Goal: Information Seeking & Learning: Learn about a topic

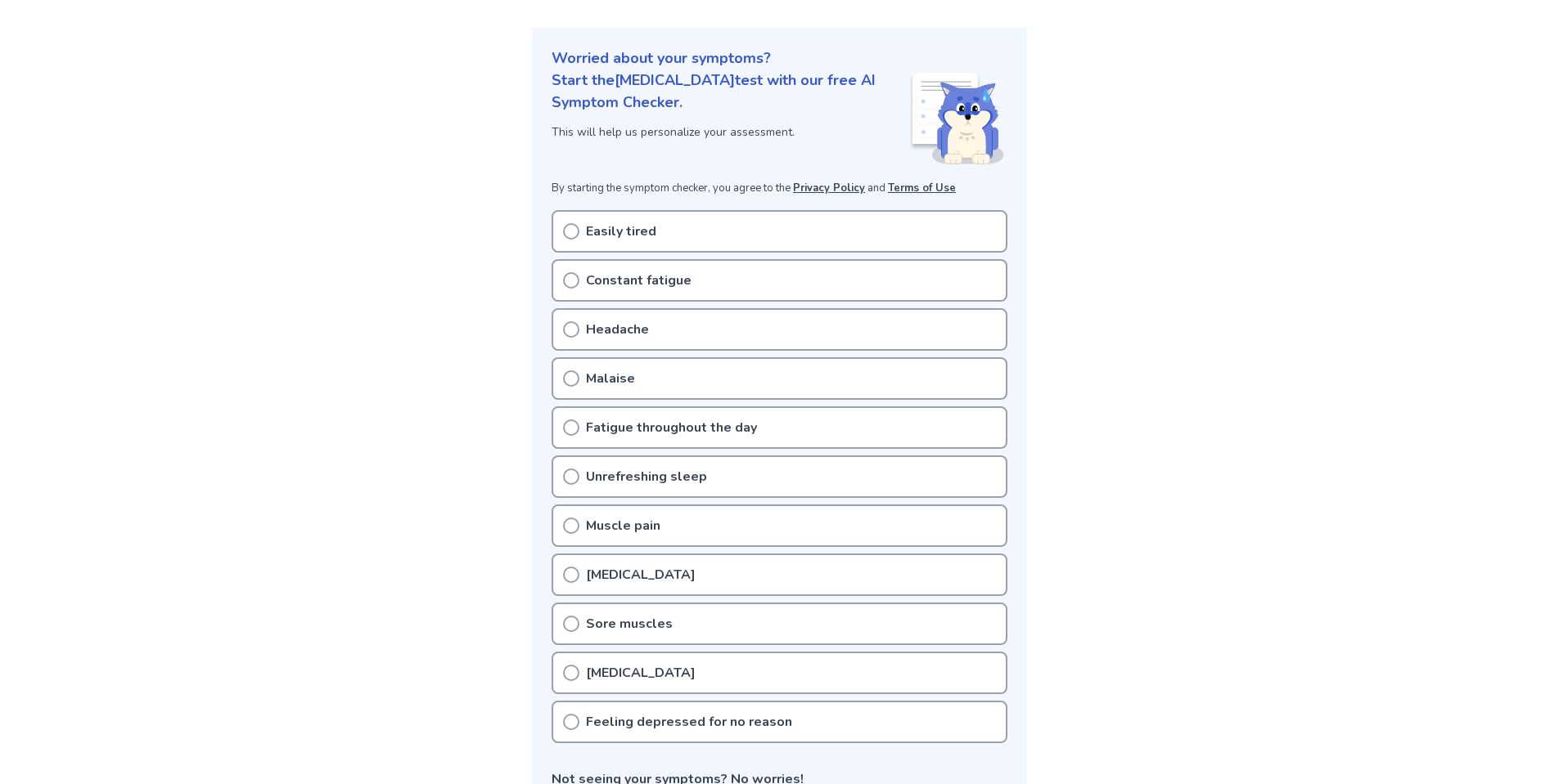
scroll to position [245, 0]
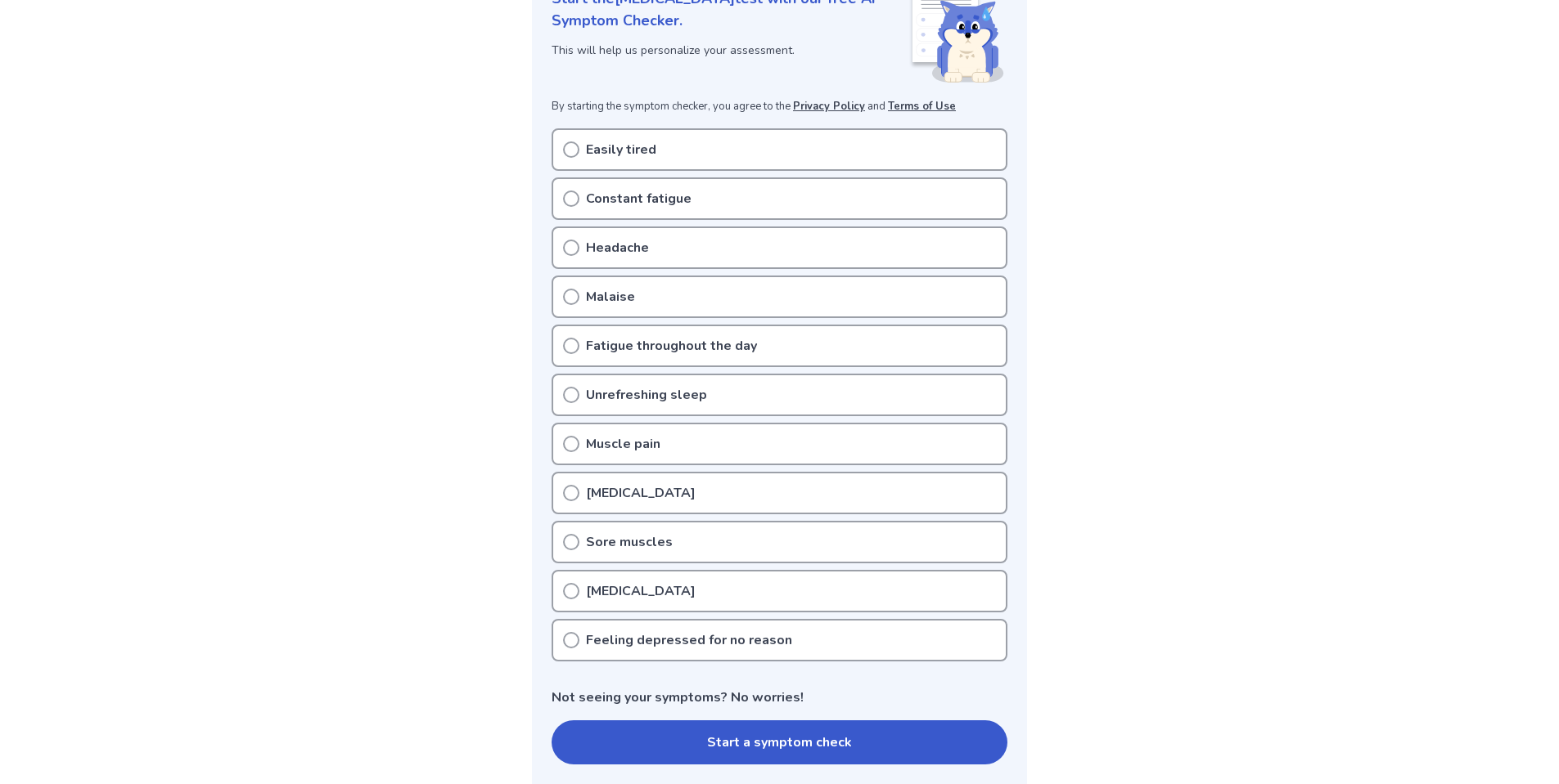
click at [572, 149] on icon at bounding box center [571, 149] width 17 height 17
click at [568, 195] on icon at bounding box center [571, 199] width 17 height 17
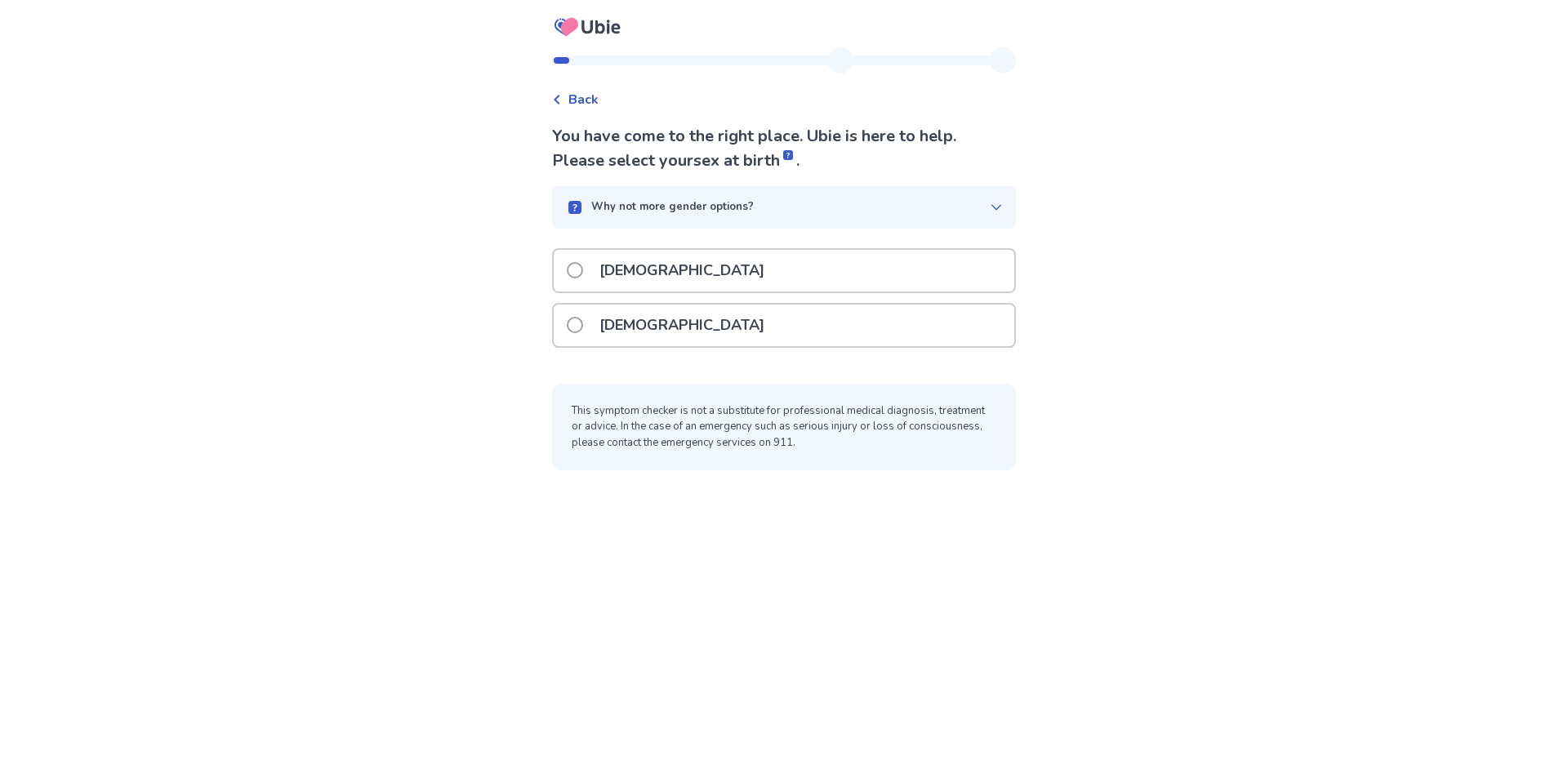
click at [604, 343] on p "Female" at bounding box center [681, 325] width 185 height 42
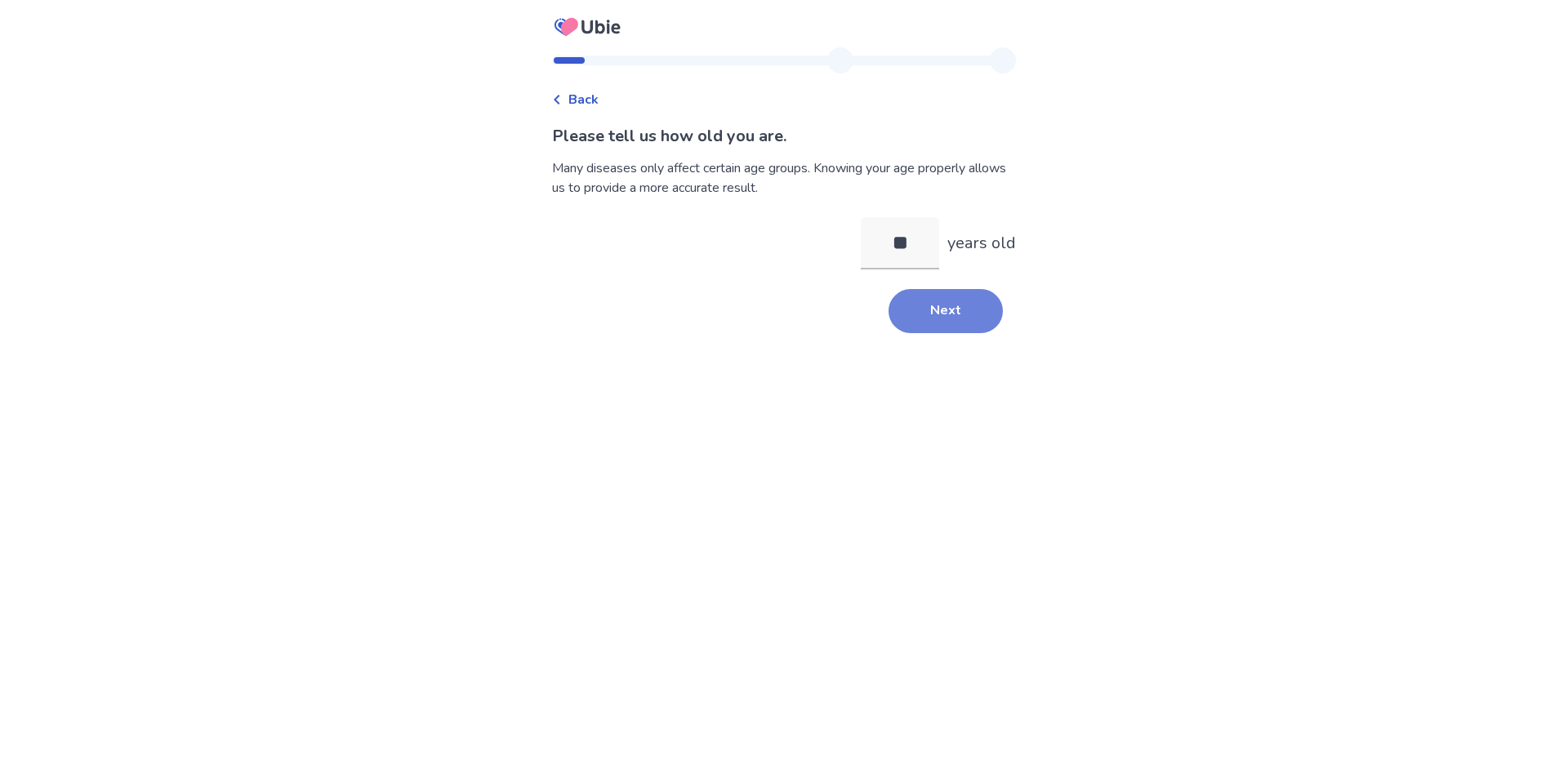
type input "**"
click at [951, 304] on button "Next" at bounding box center [946, 310] width 115 height 44
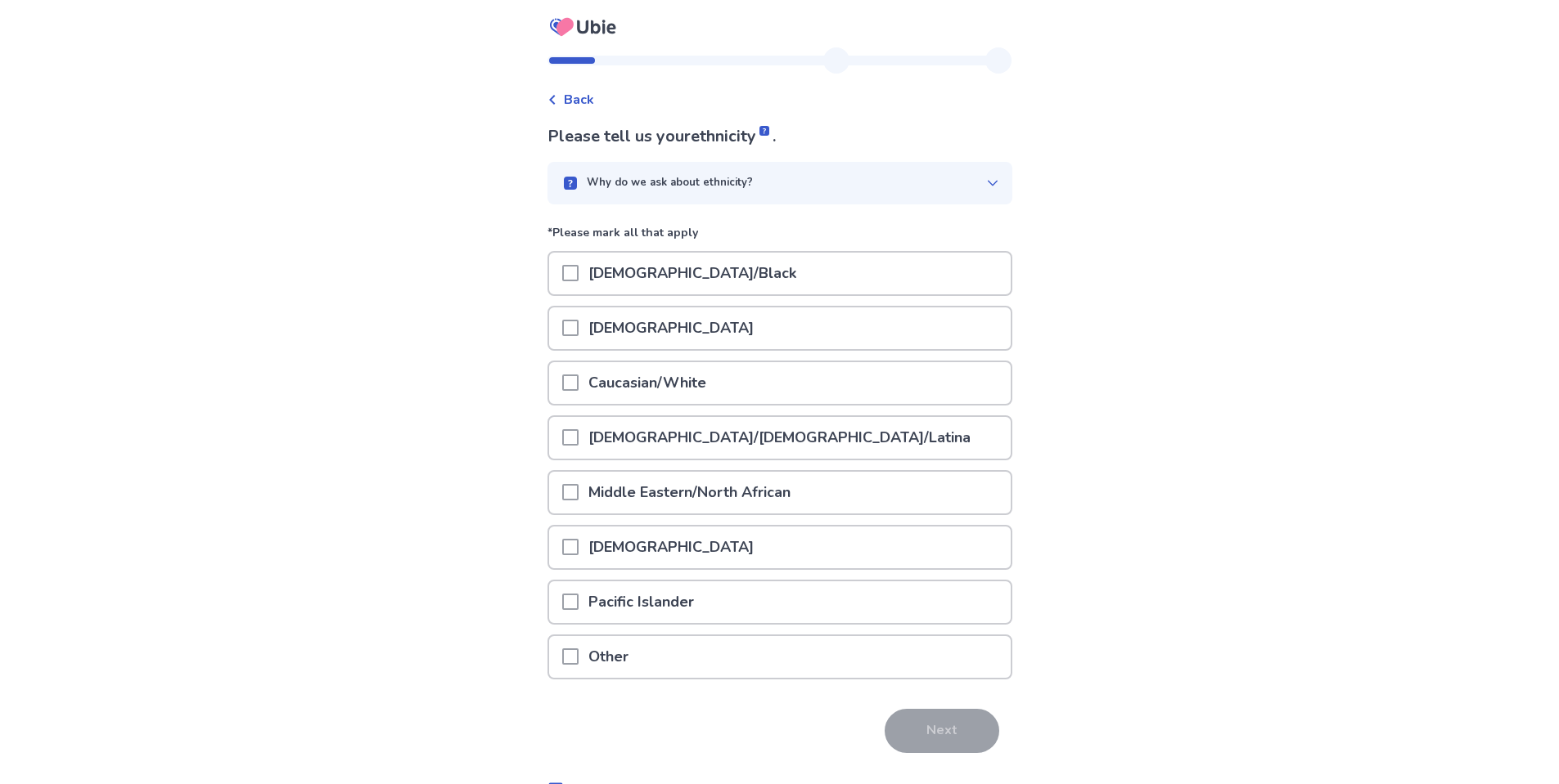
click at [578, 386] on span at bounding box center [571, 382] width 17 height 17
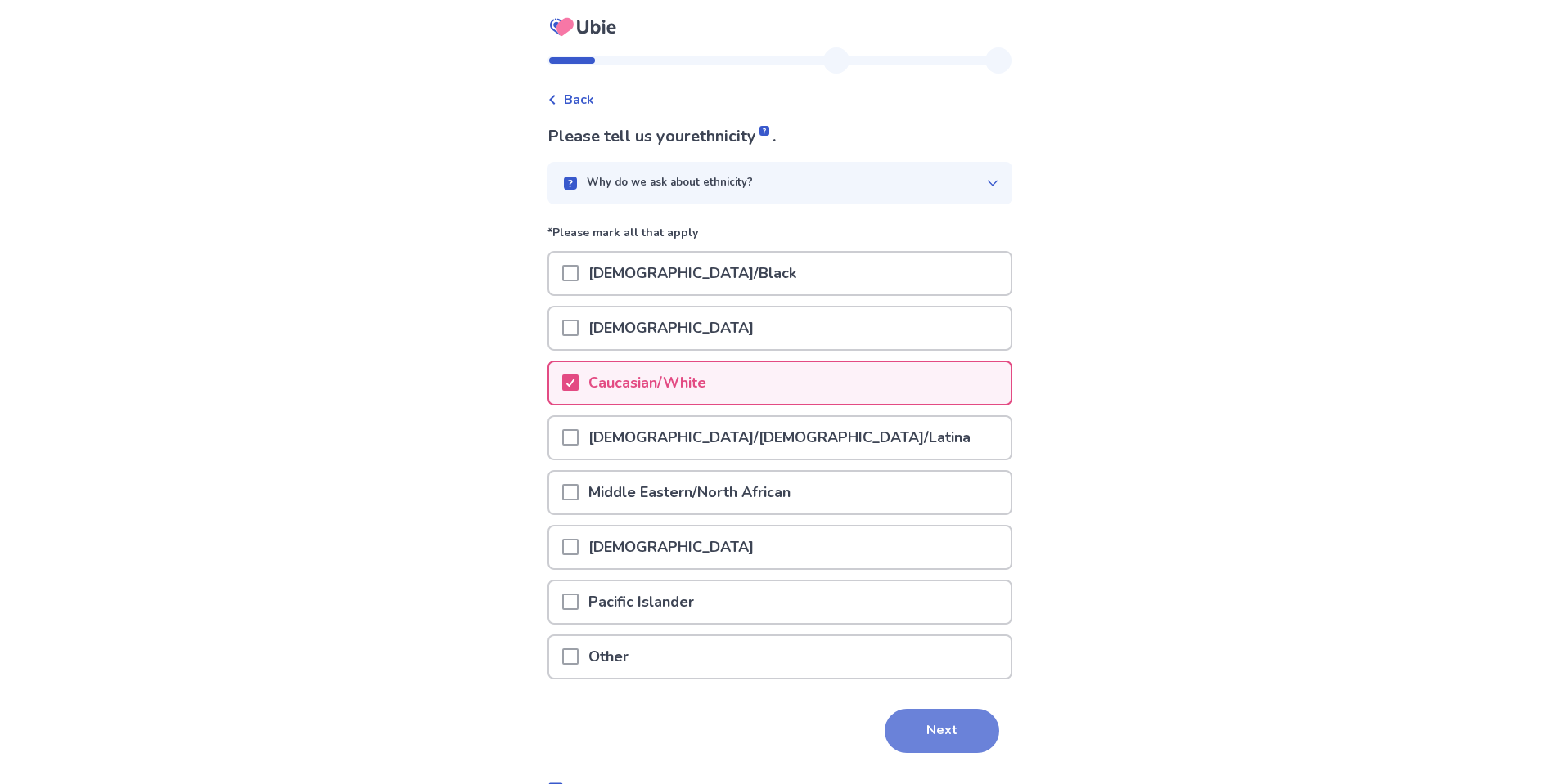
click at [905, 716] on button "Next" at bounding box center [942, 731] width 115 height 45
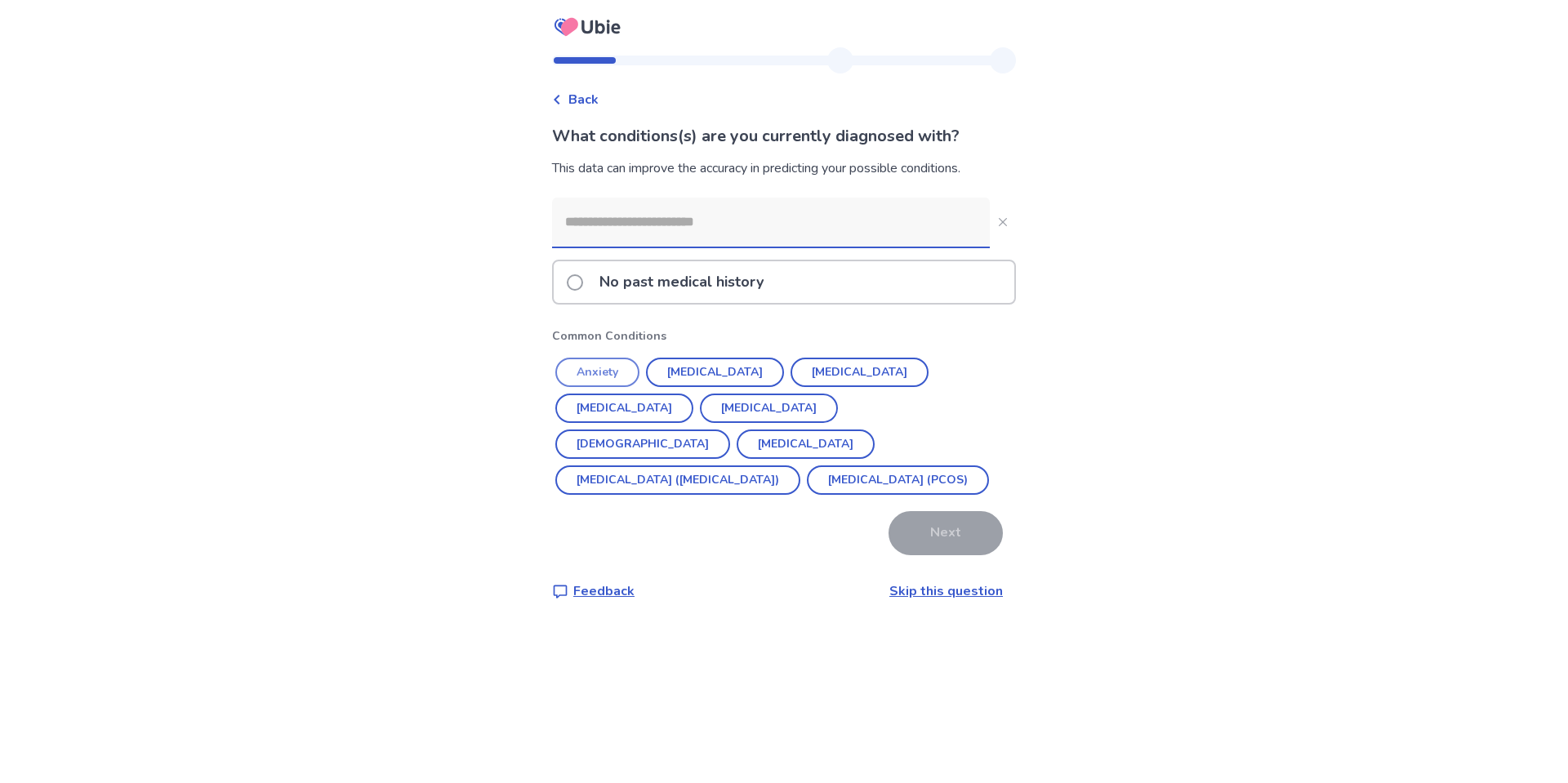
click at [598, 370] on button "Anxiety" at bounding box center [597, 373] width 84 height 30
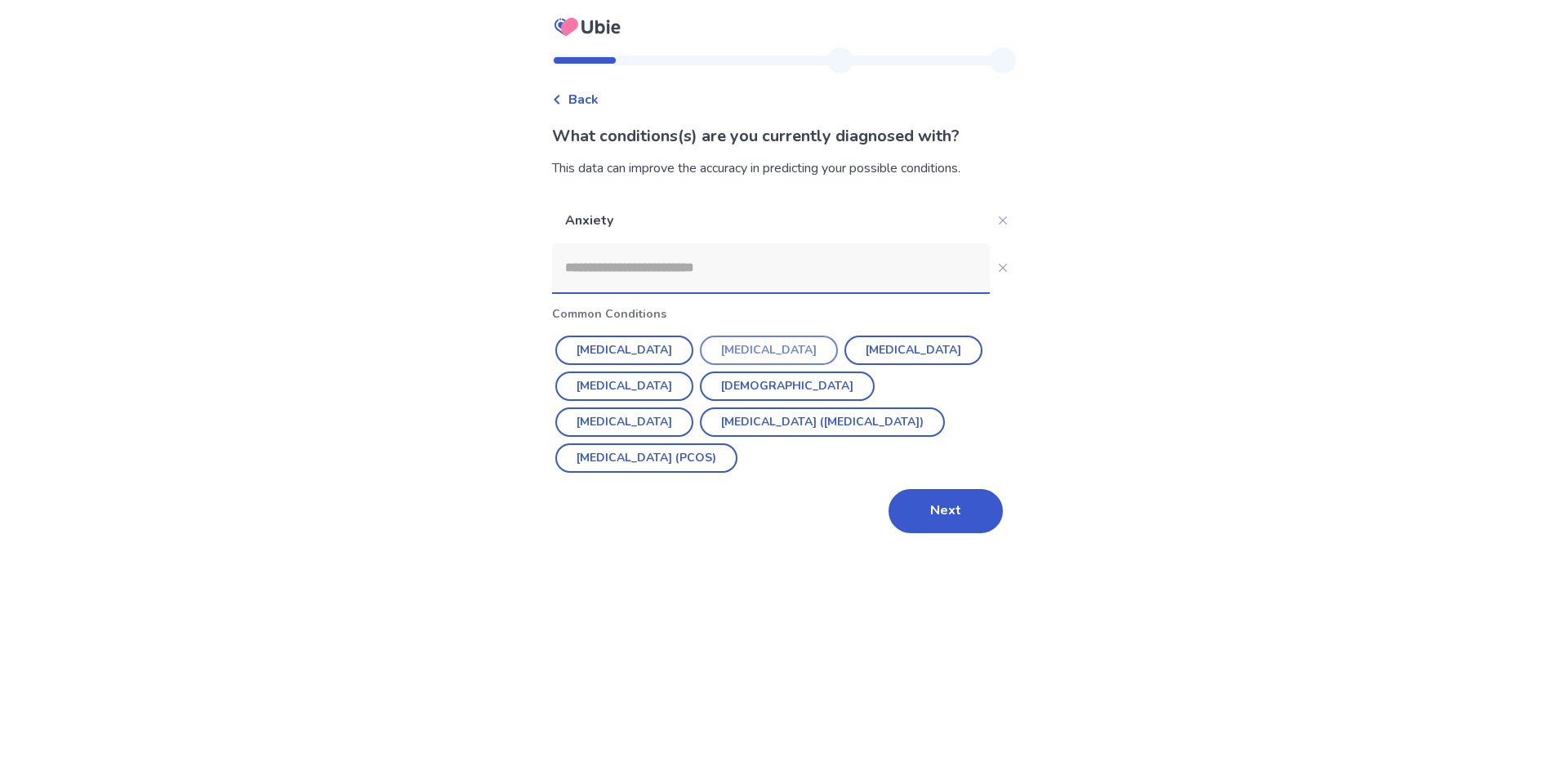
click at [726, 346] on button "Depression" at bounding box center [769, 351] width 138 height 30
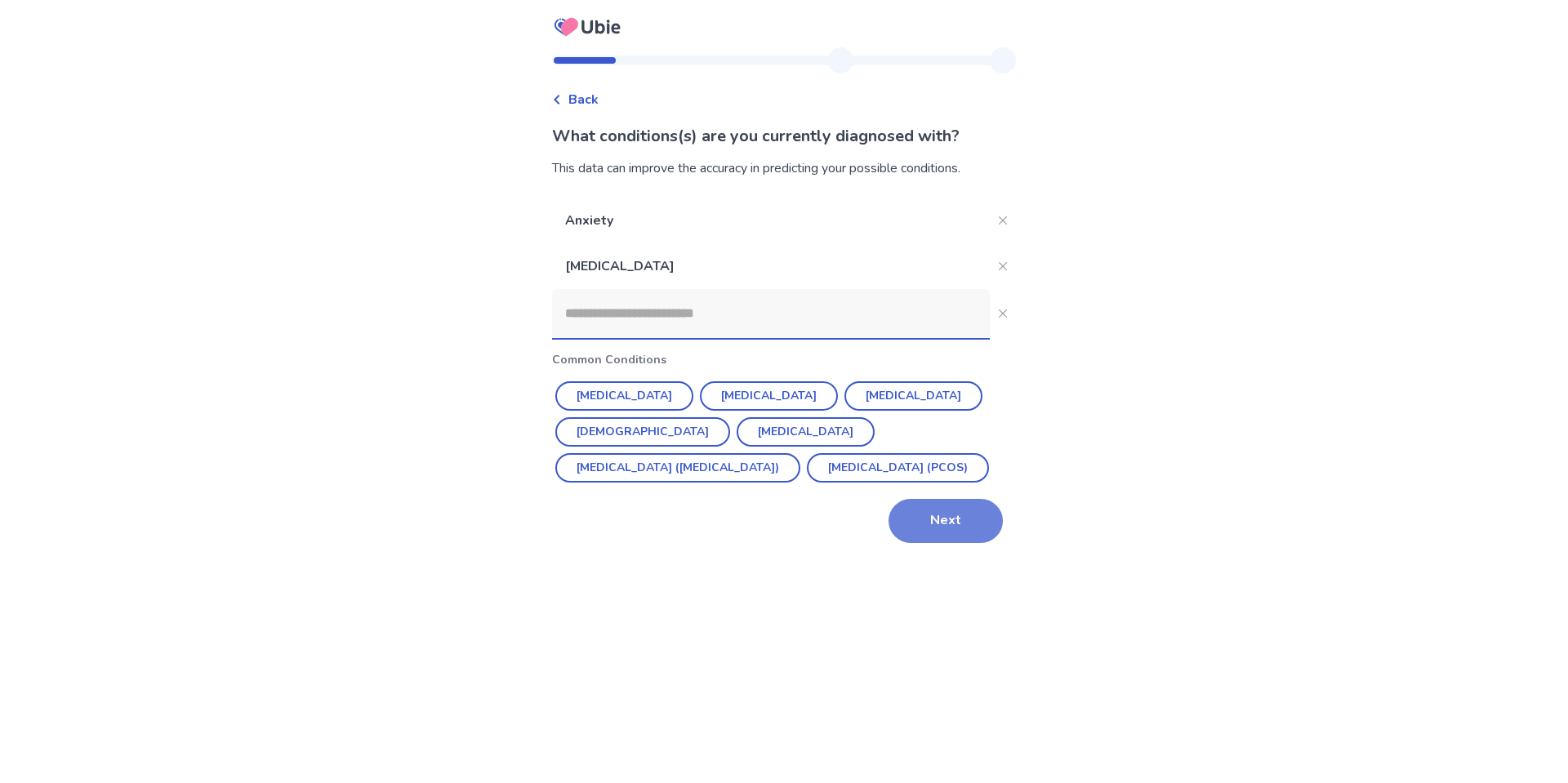
click at [941, 531] on button "Next" at bounding box center [946, 521] width 115 height 44
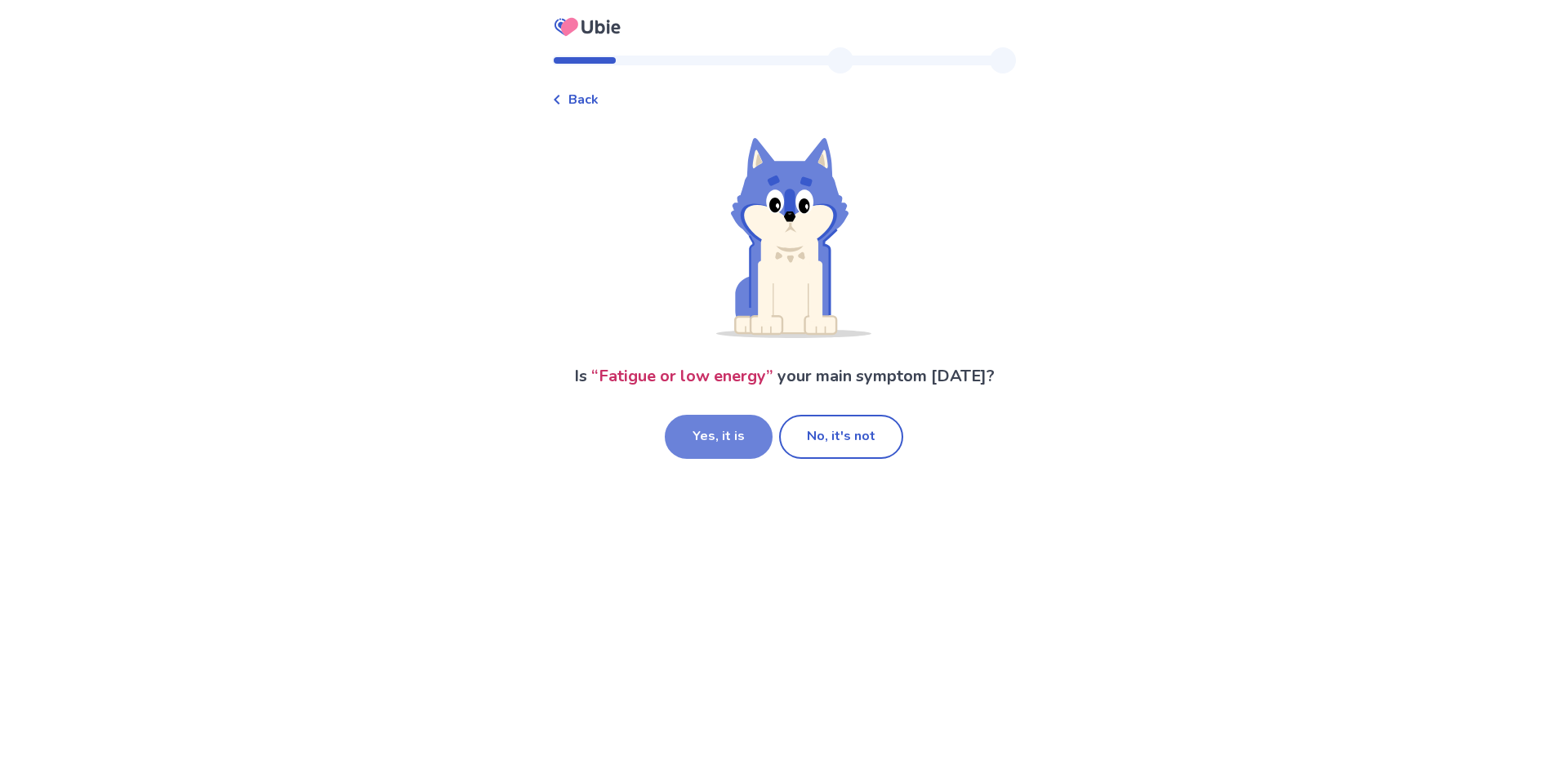
click at [741, 435] on button "Yes, it is" at bounding box center [718, 437] width 108 height 44
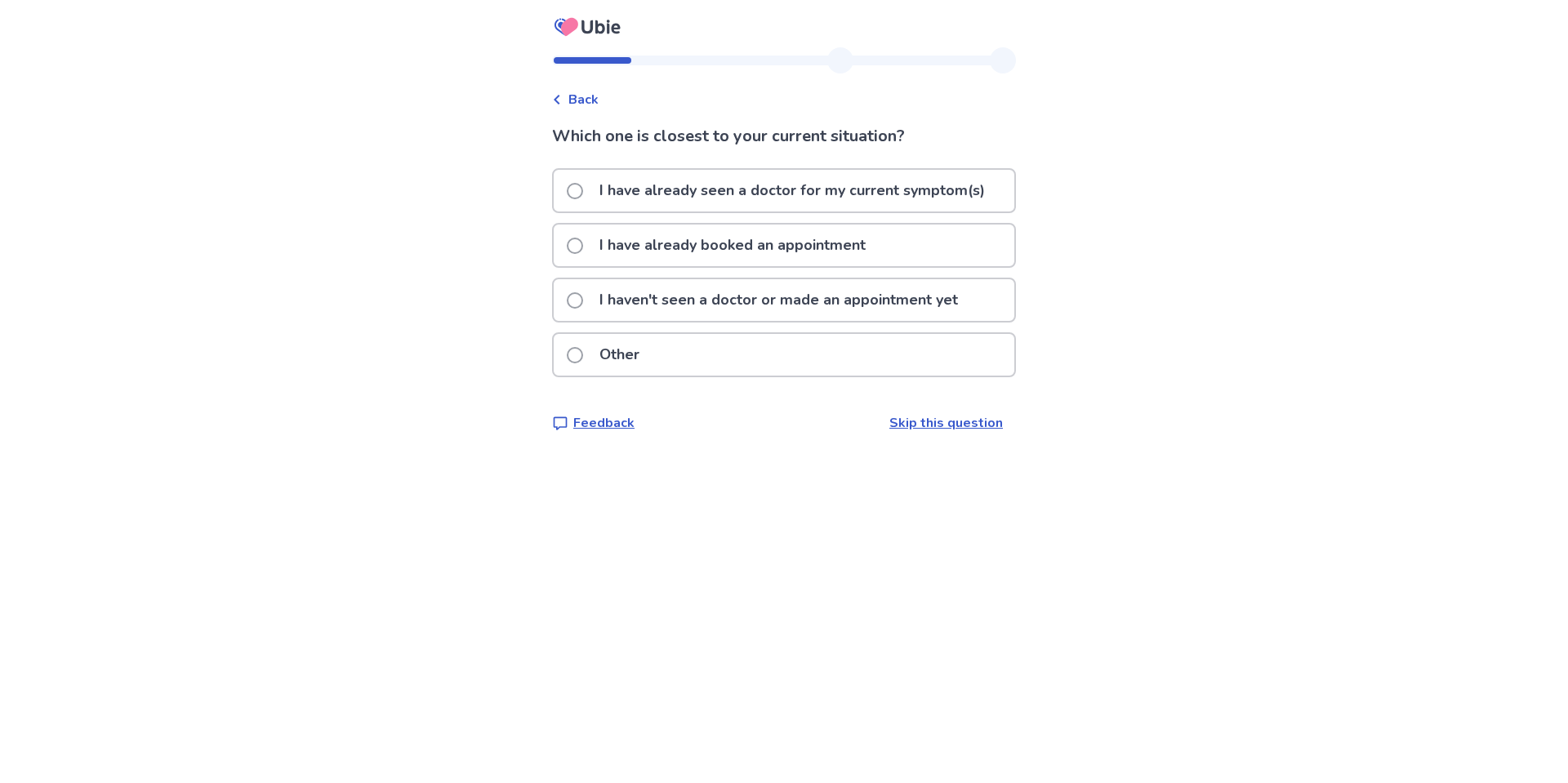
click at [583, 295] on span at bounding box center [574, 301] width 17 height 17
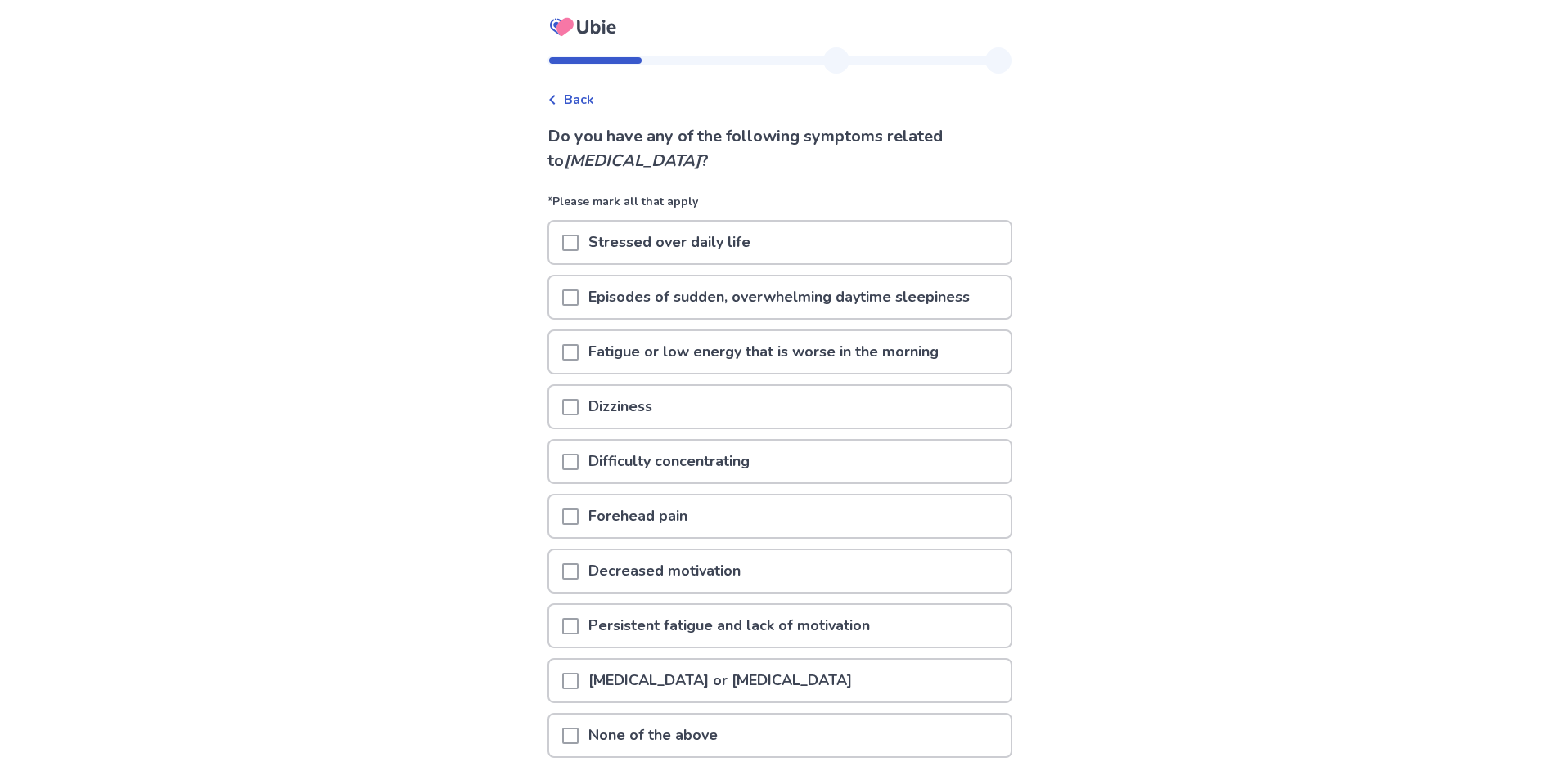
drag, startPoint x: 577, startPoint y: 239, endPoint x: 581, endPoint y: 291, distance: 52.2
click at [577, 240] on span at bounding box center [571, 243] width 17 height 17
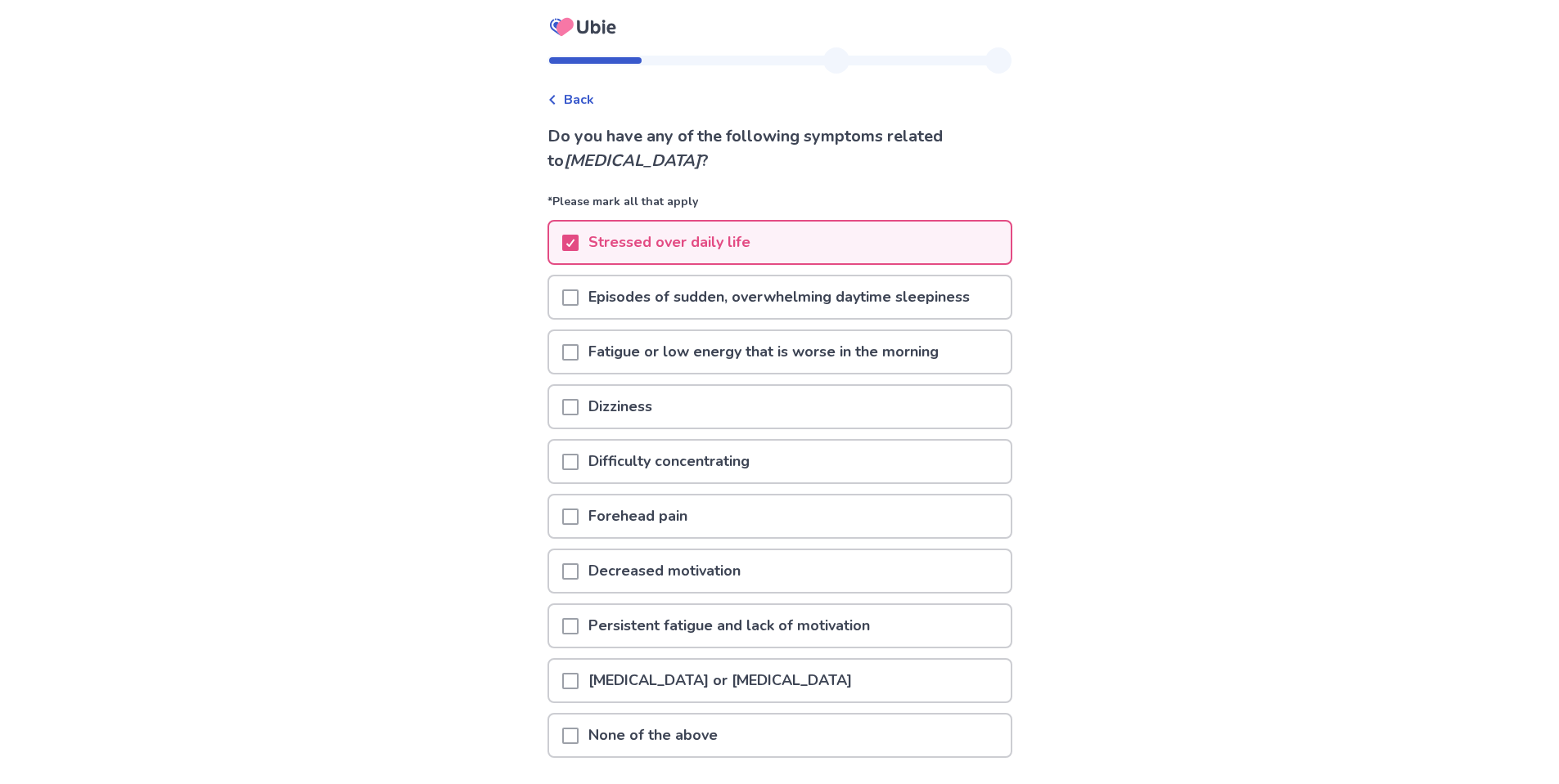
click at [578, 292] on span at bounding box center [571, 297] width 17 height 17
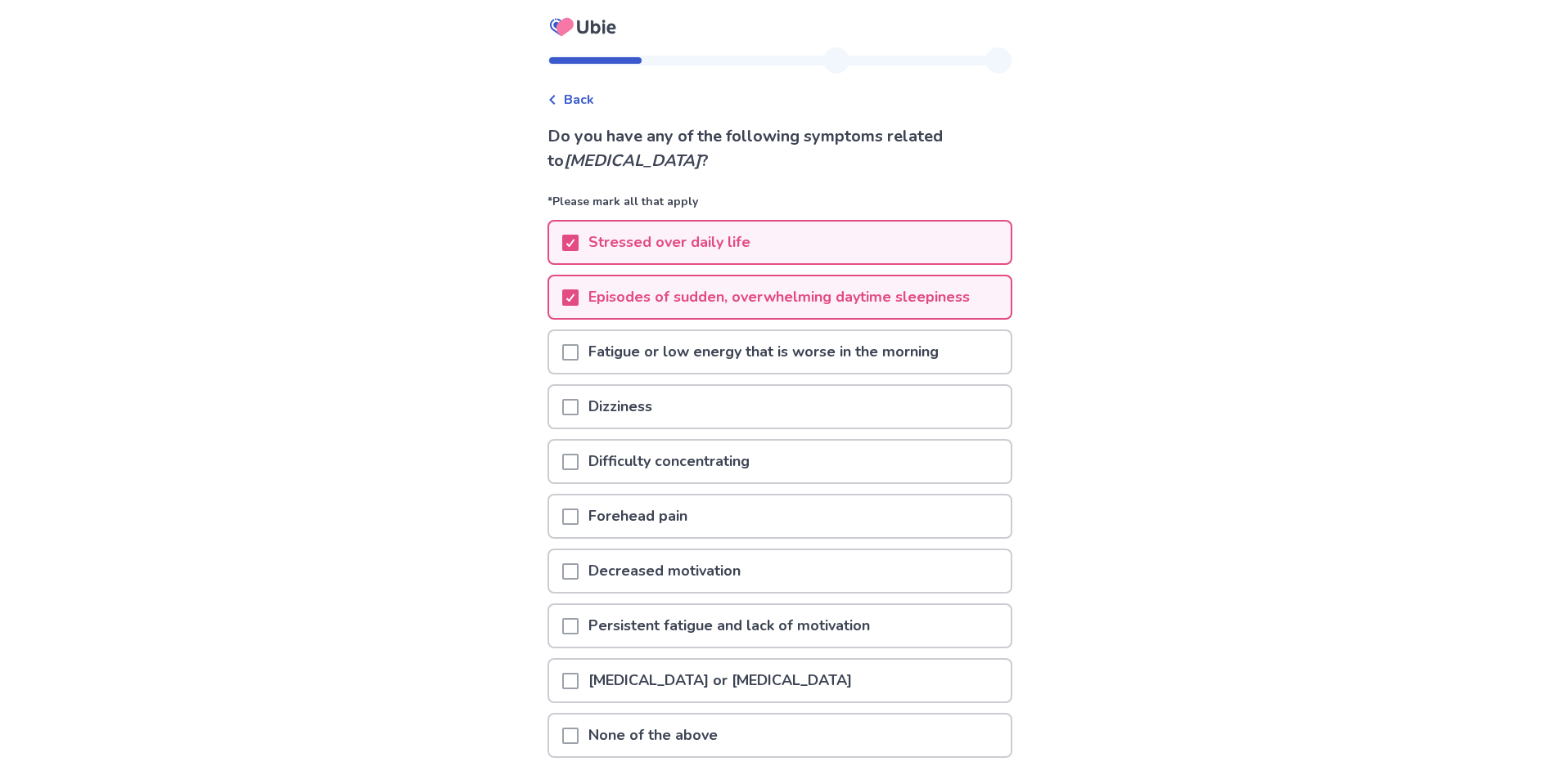
click at [578, 347] on span at bounding box center [571, 352] width 17 height 17
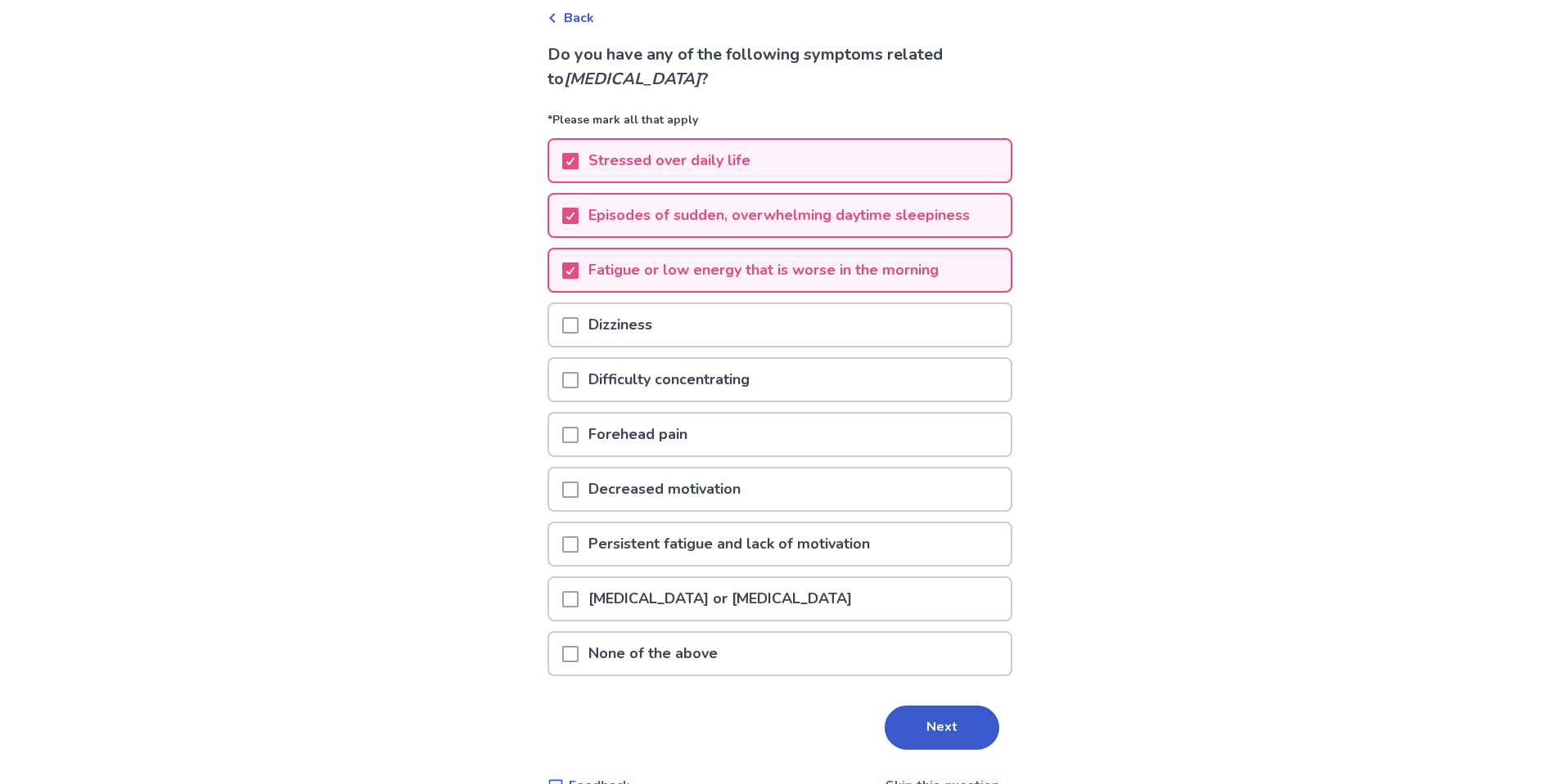
scroll to position [120, 0]
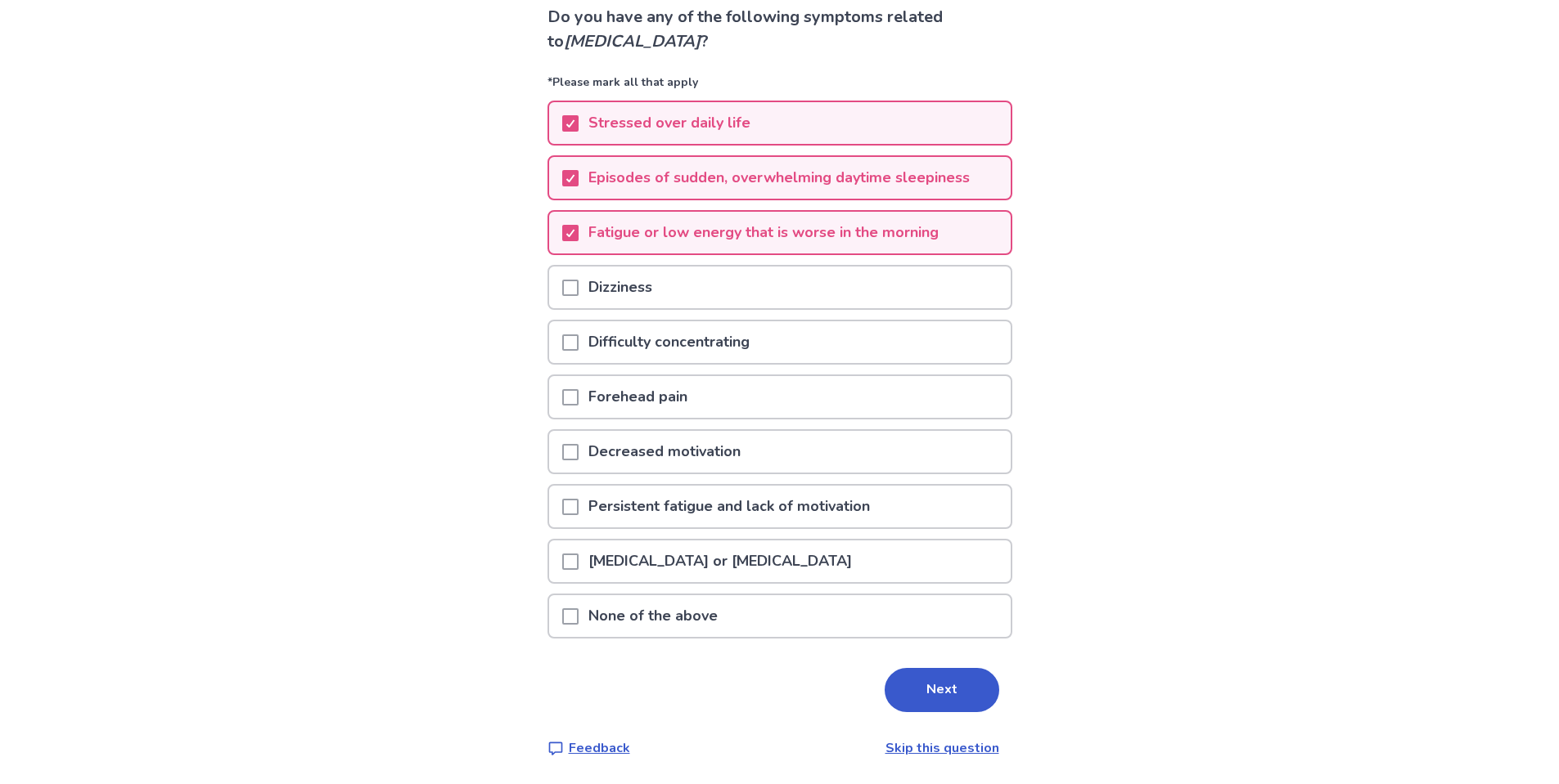
click at [577, 340] on span at bounding box center [571, 343] width 17 height 17
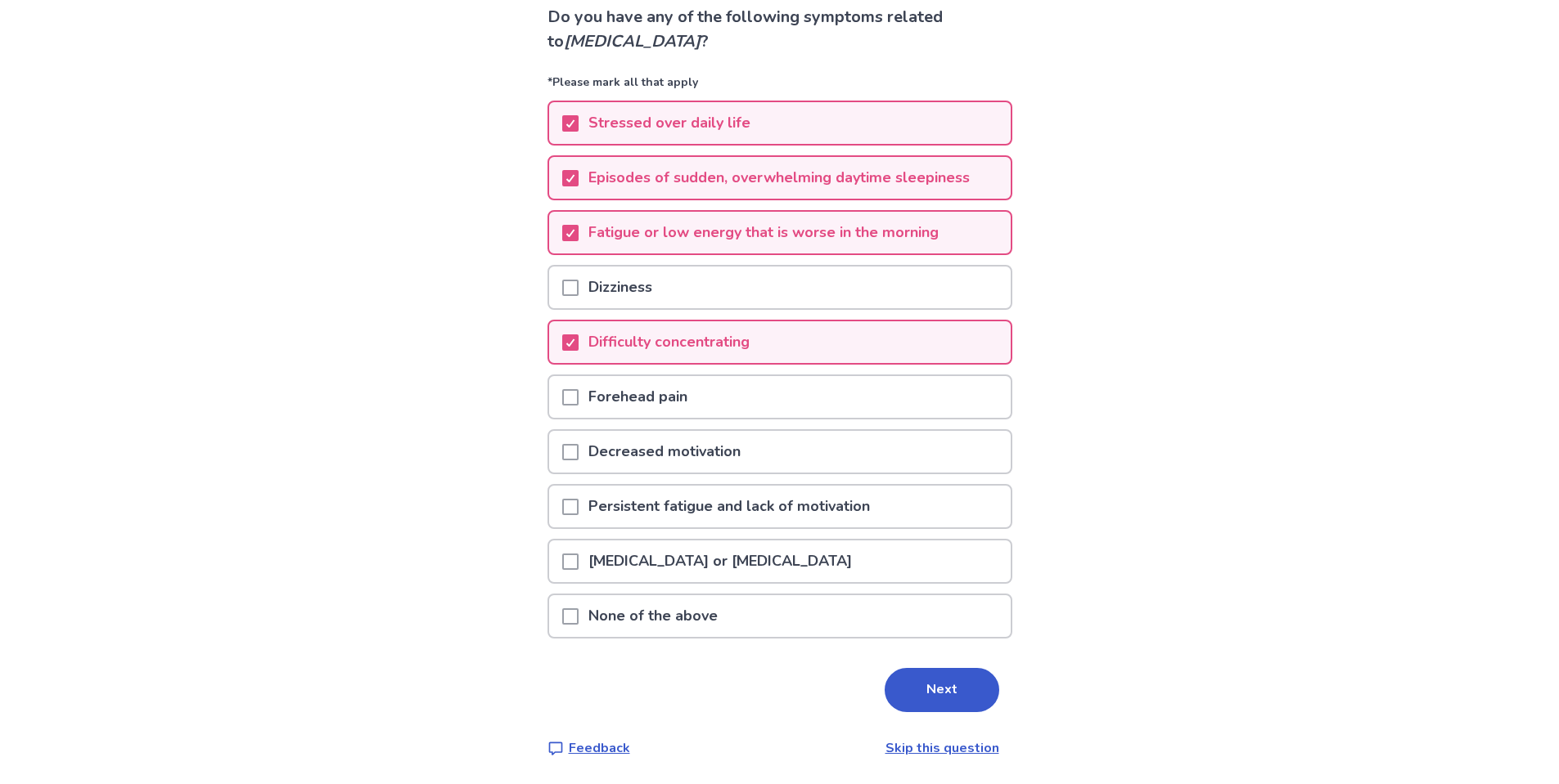
click at [575, 455] on span at bounding box center [571, 452] width 17 height 17
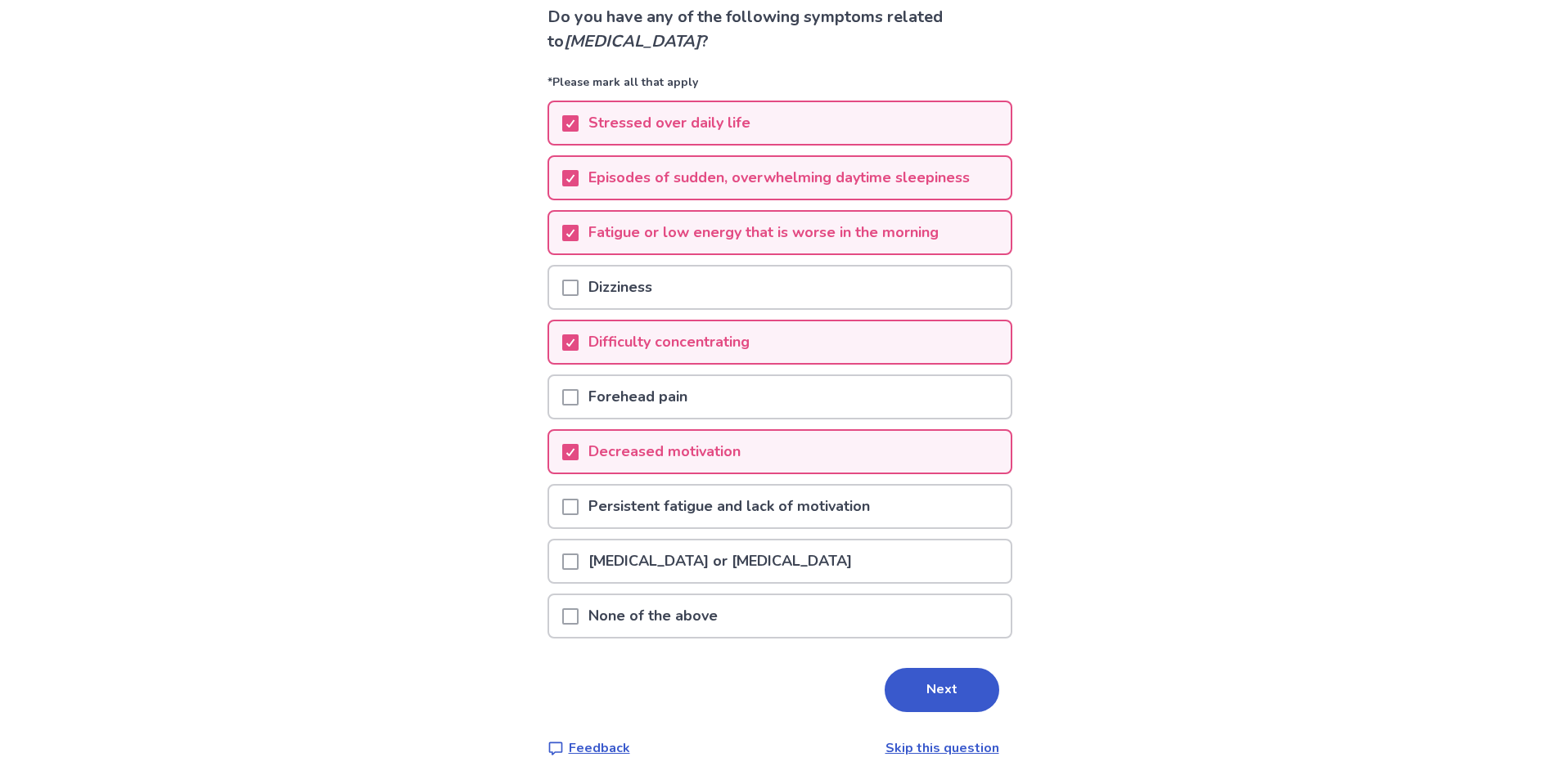
click at [578, 501] on span at bounding box center [571, 507] width 17 height 17
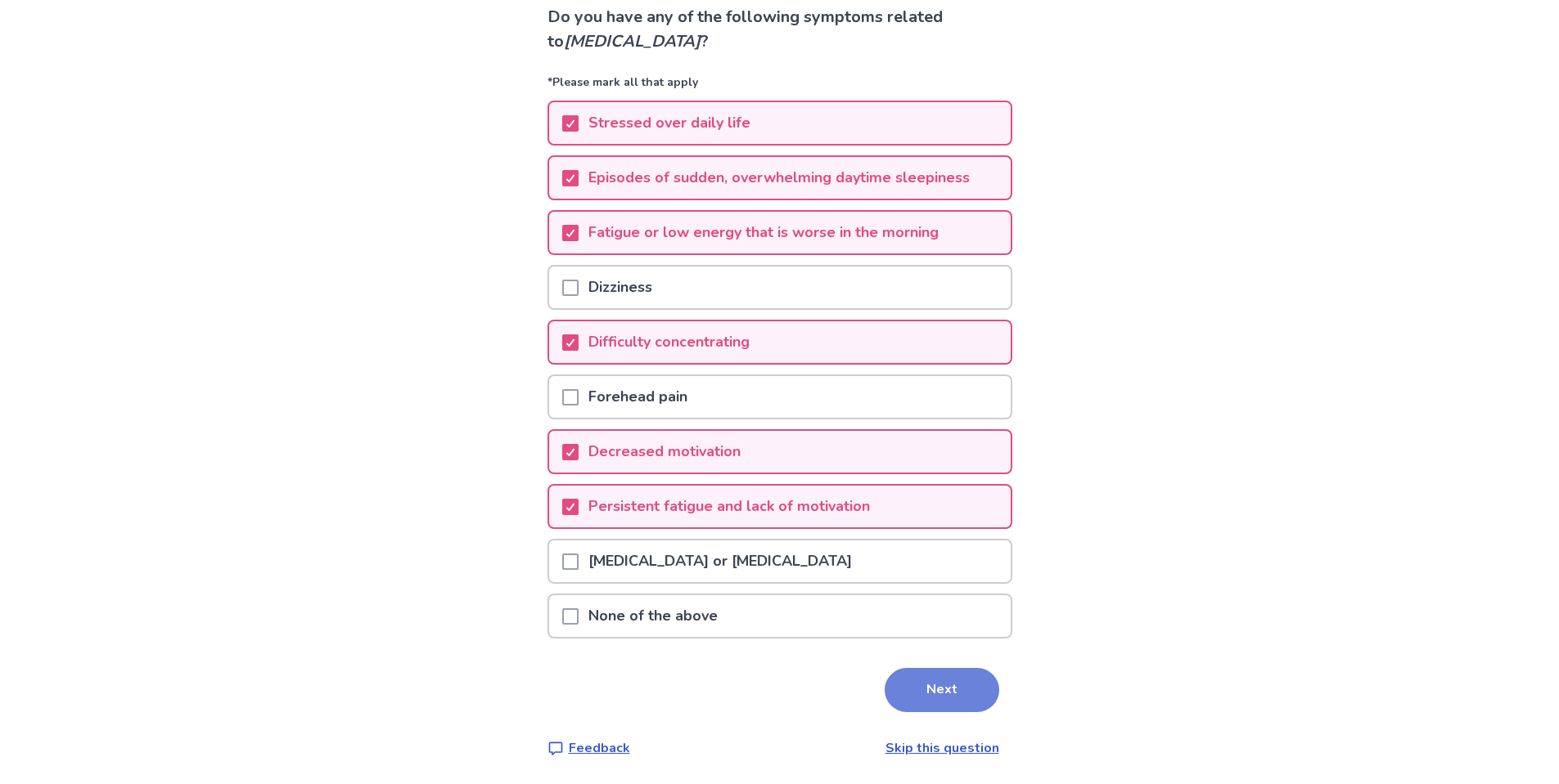
click at [900, 692] on button "Next" at bounding box center [942, 690] width 115 height 45
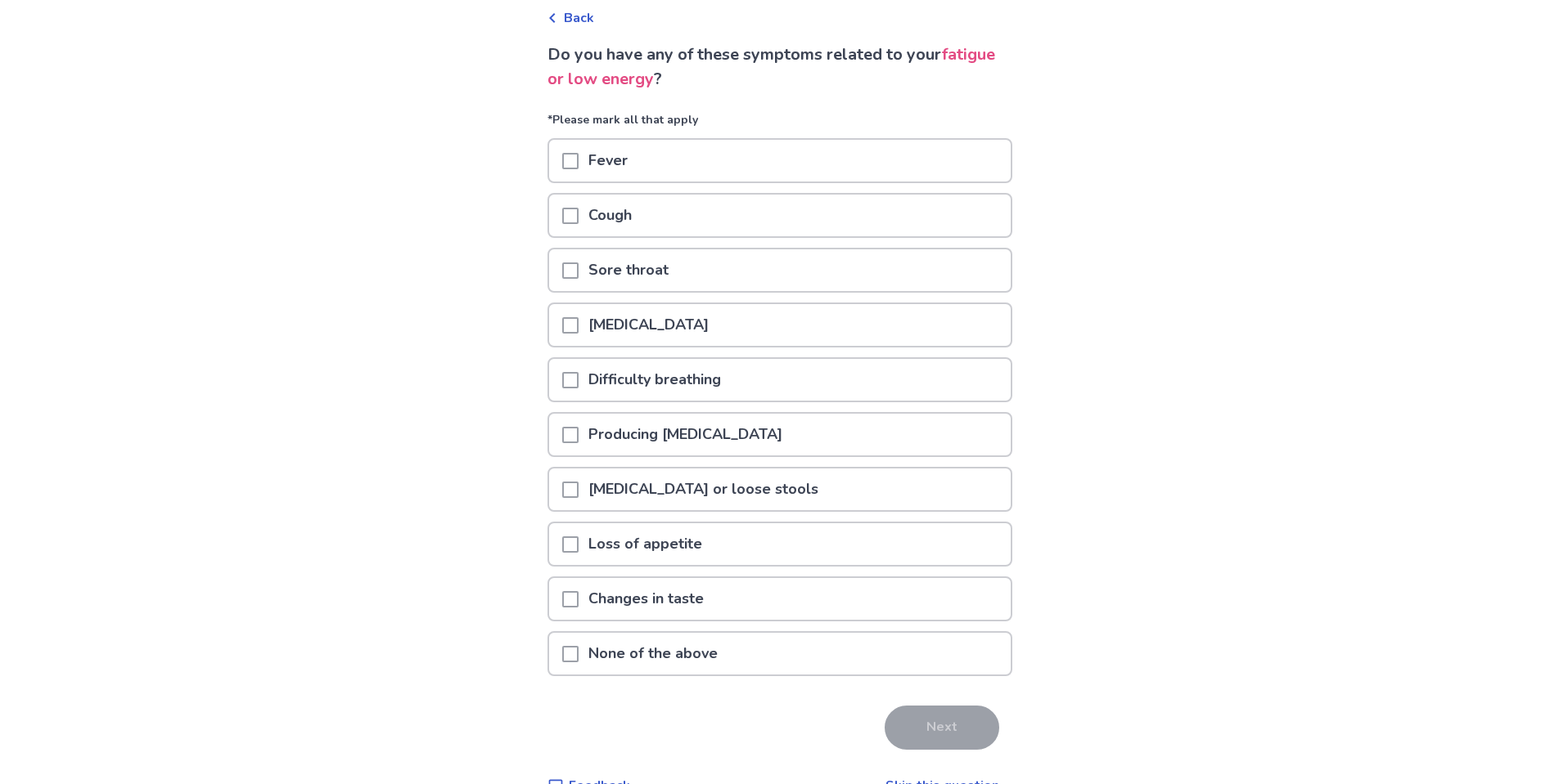
scroll to position [120, 0]
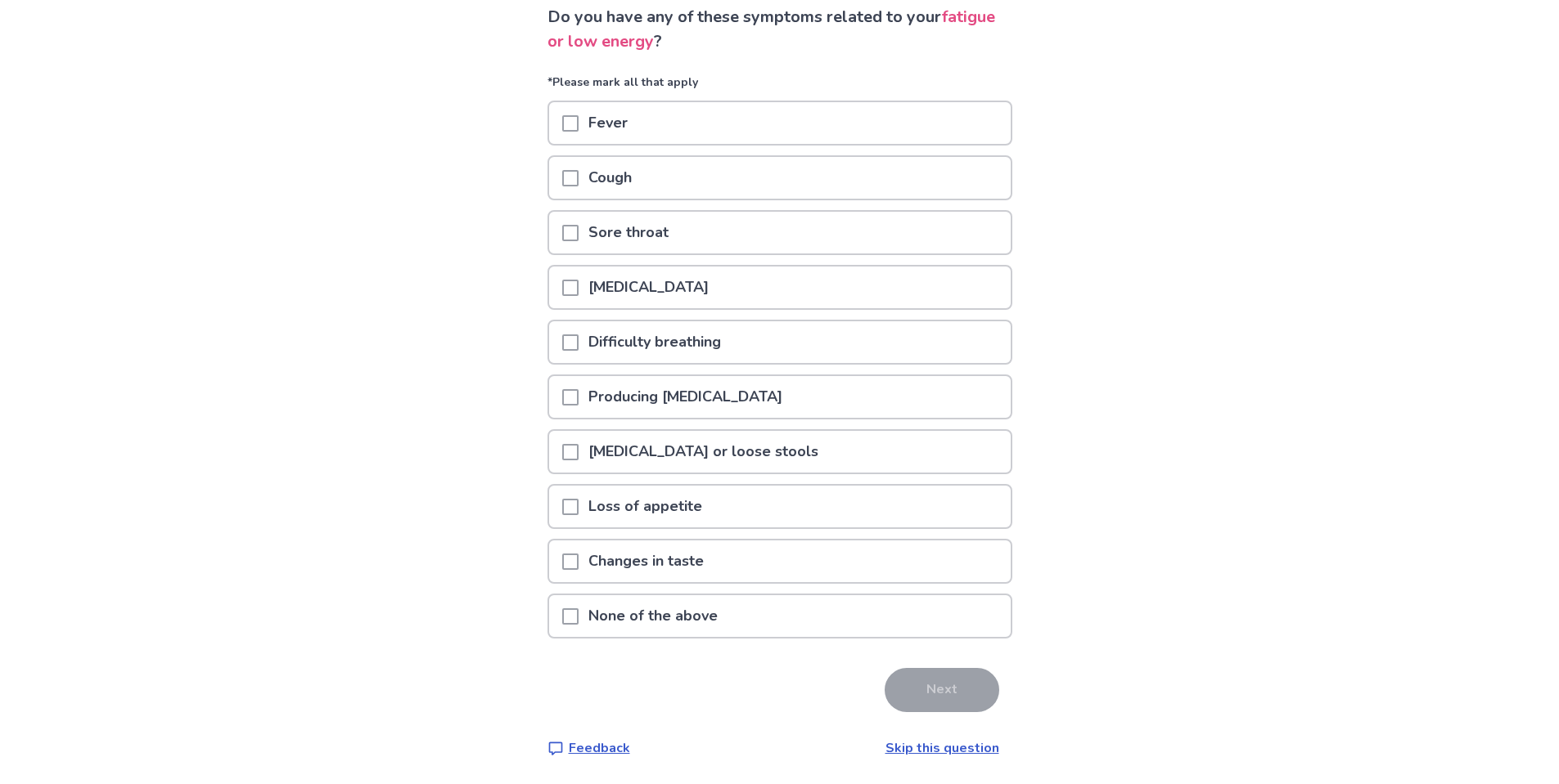
click at [745, 613] on div "None of the above" at bounding box center [780, 616] width 462 height 42
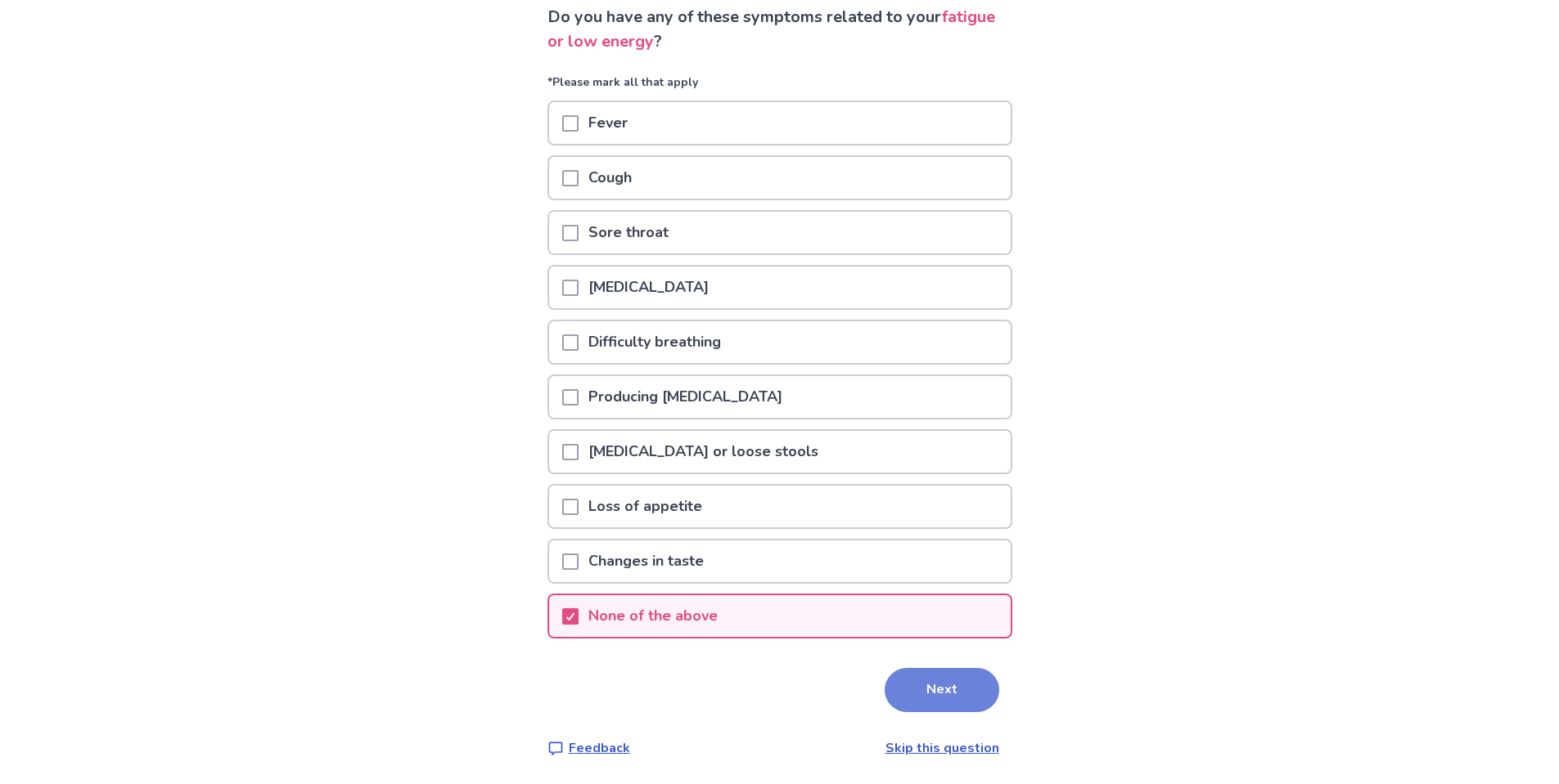
click at [921, 681] on button "Next" at bounding box center [942, 690] width 115 height 45
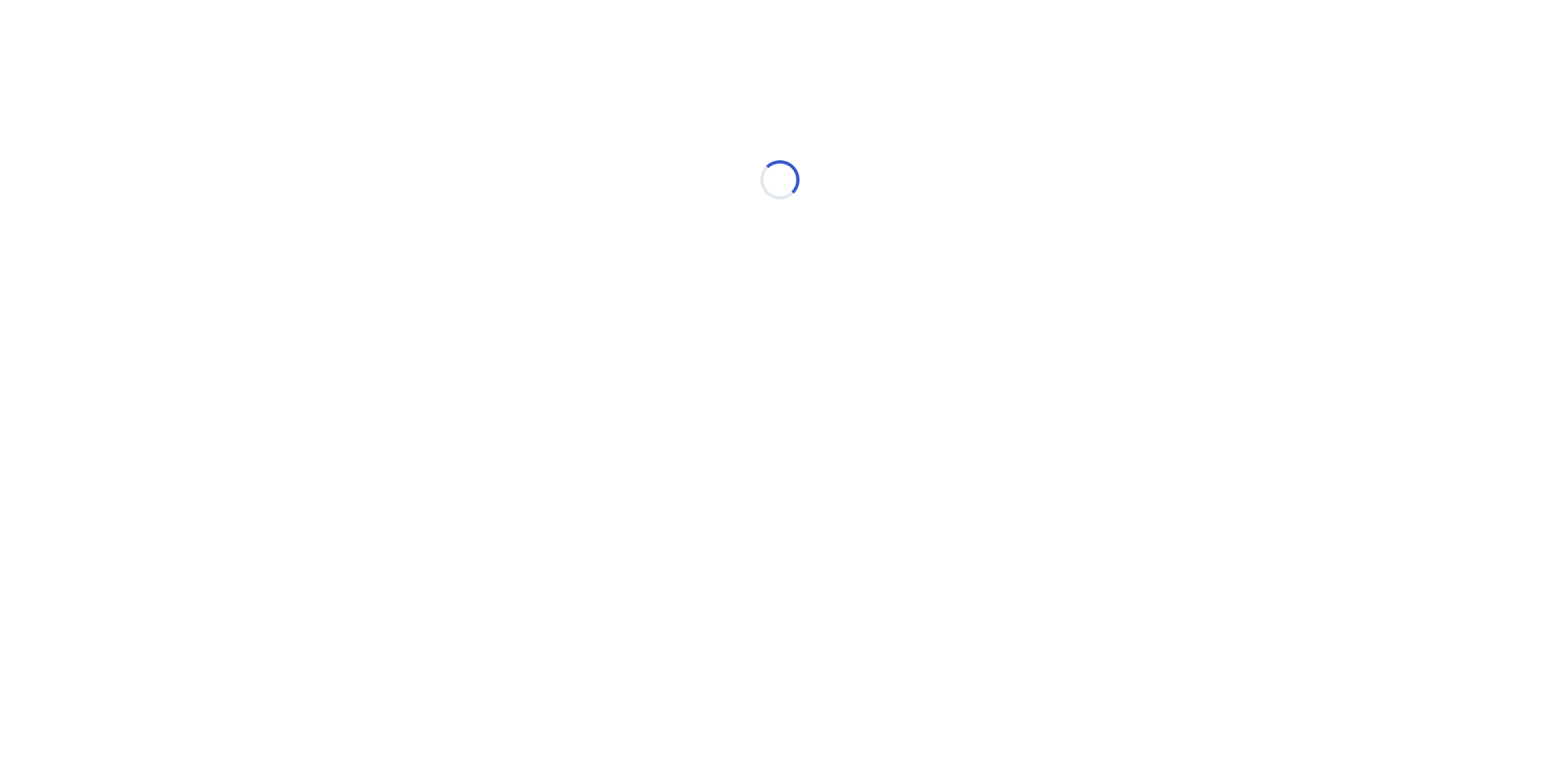
scroll to position [0, 0]
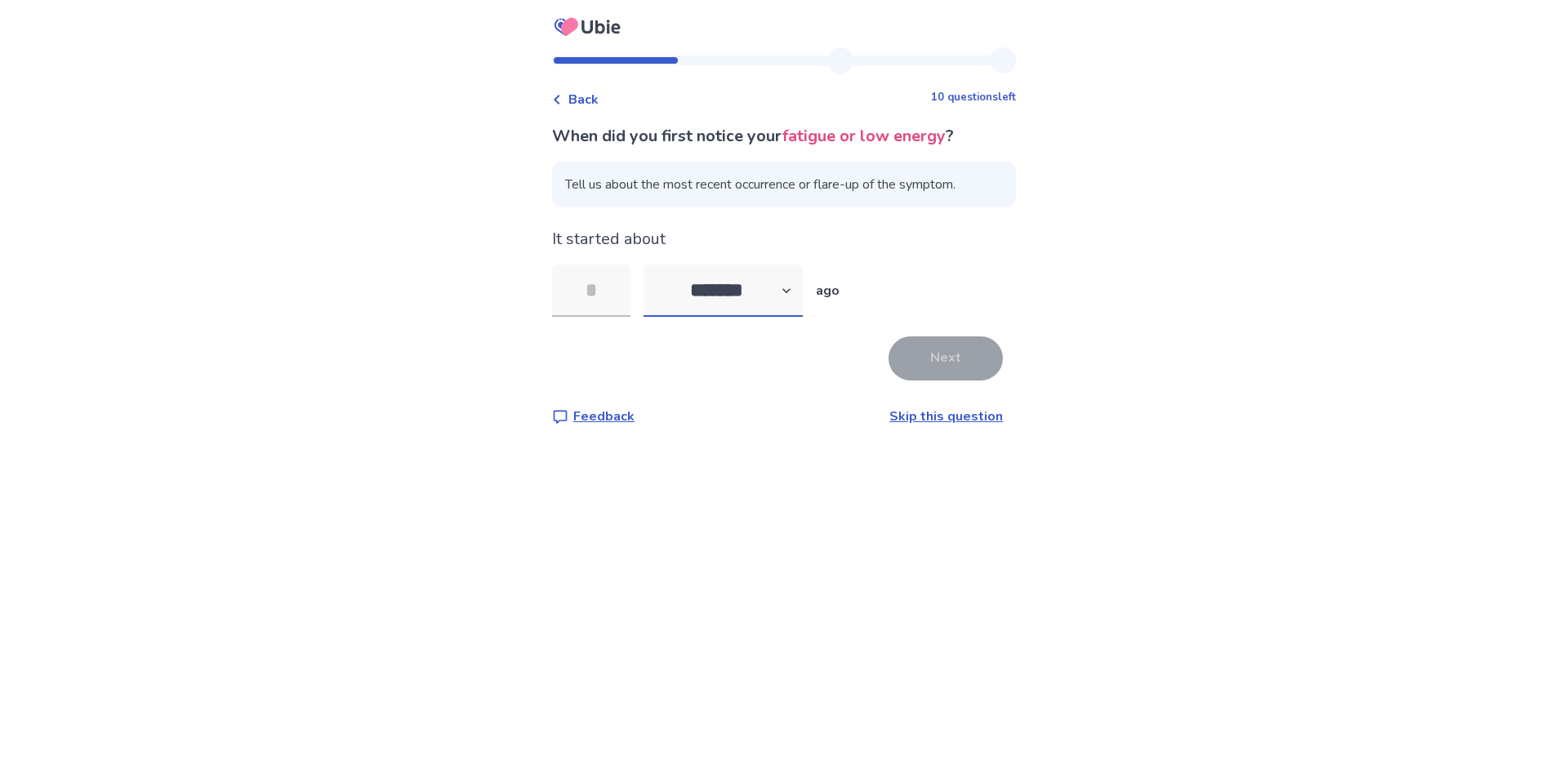
click at [753, 290] on select "******* ****** ******* ******** *******" at bounding box center [723, 291] width 159 height 52
select select "*"
click at [653, 265] on select "******* ****** ******* ******** *******" at bounding box center [723, 291] width 159 height 52
click at [599, 289] on input "tel" at bounding box center [590, 291] width 78 height 52
type input "**"
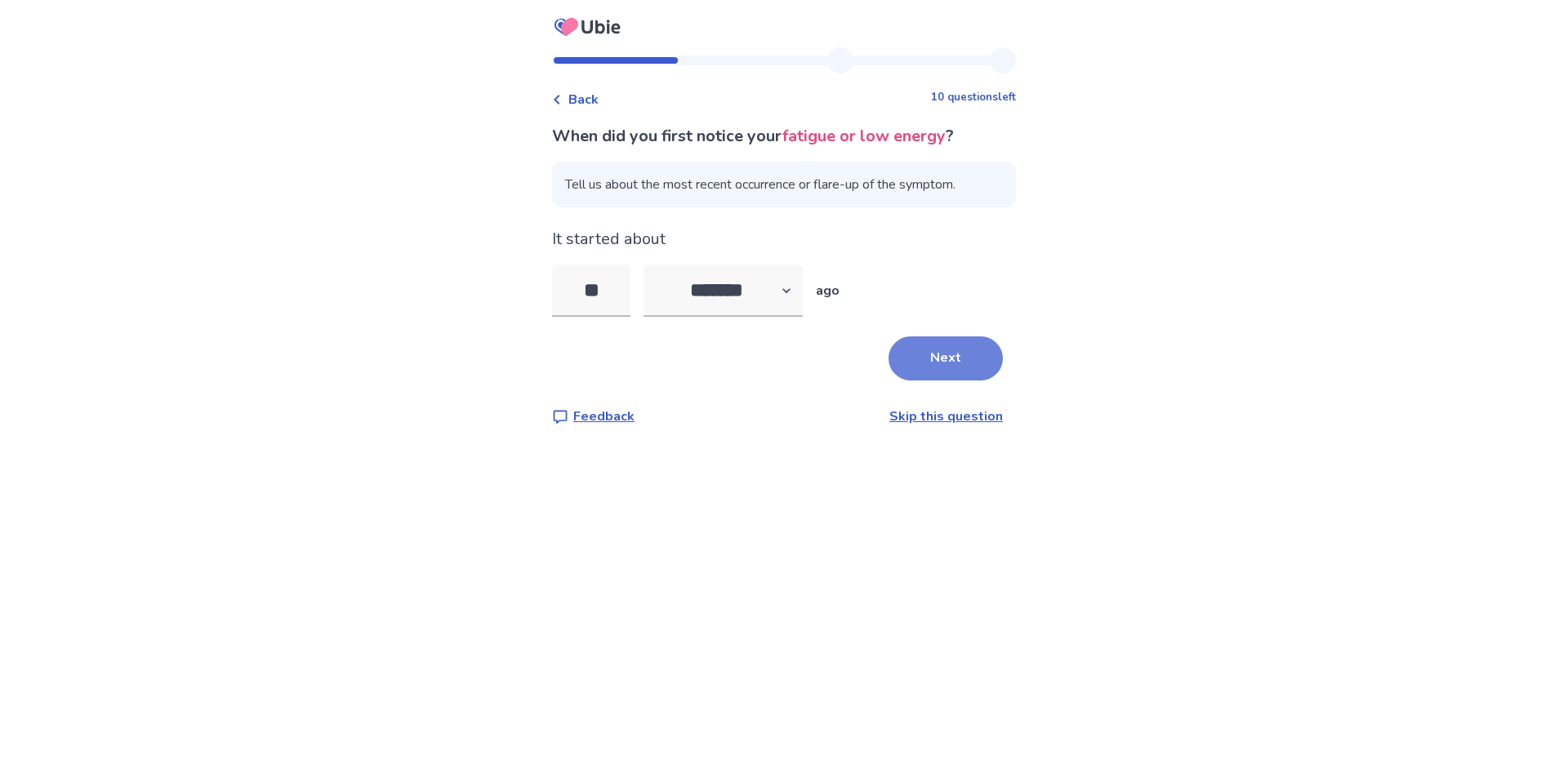
click at [892, 359] on button "Next" at bounding box center [946, 358] width 115 height 44
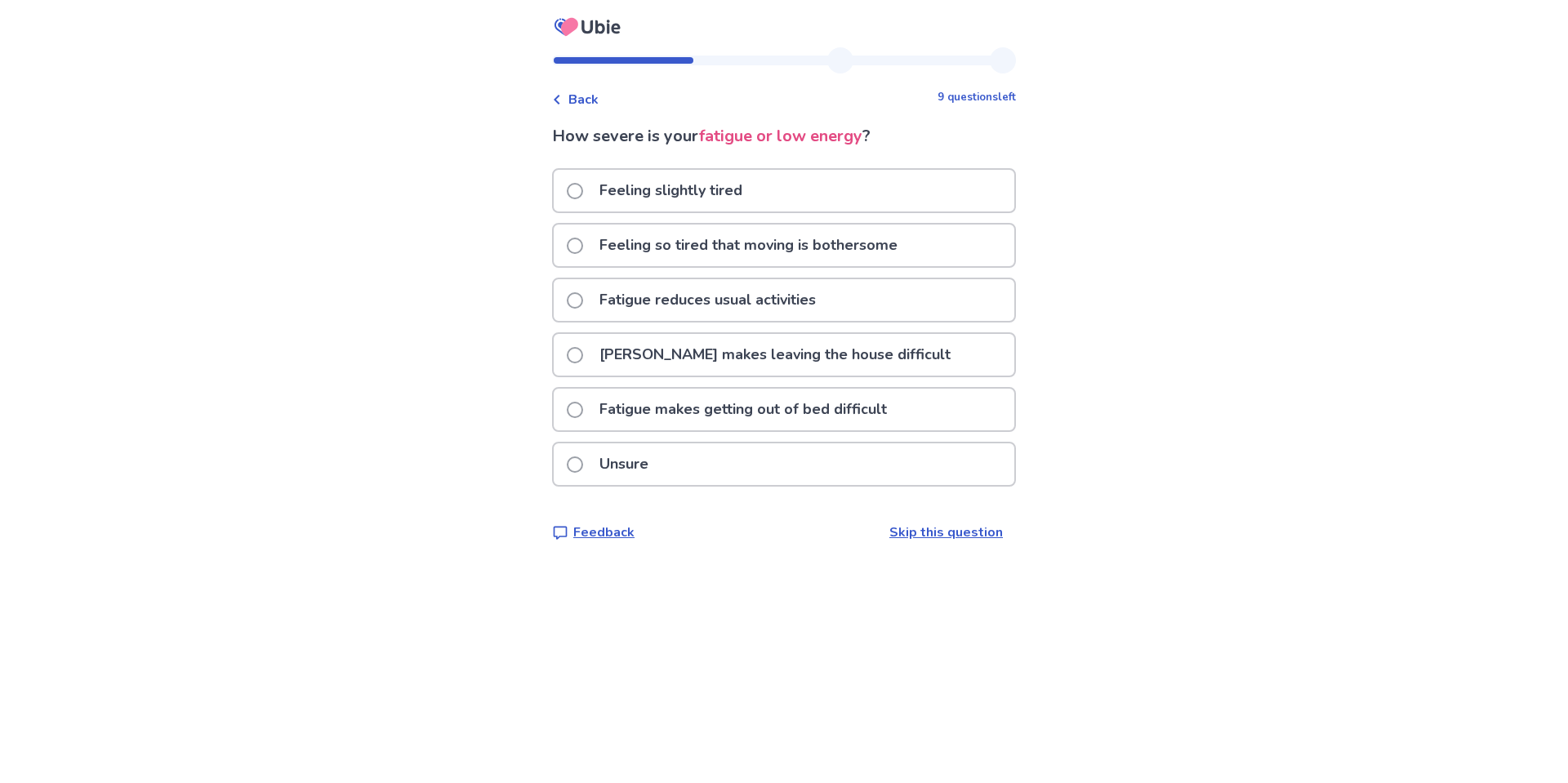
click at [788, 251] on p "Feeling so tired that moving is bothersome" at bounding box center [747, 245] width 317 height 42
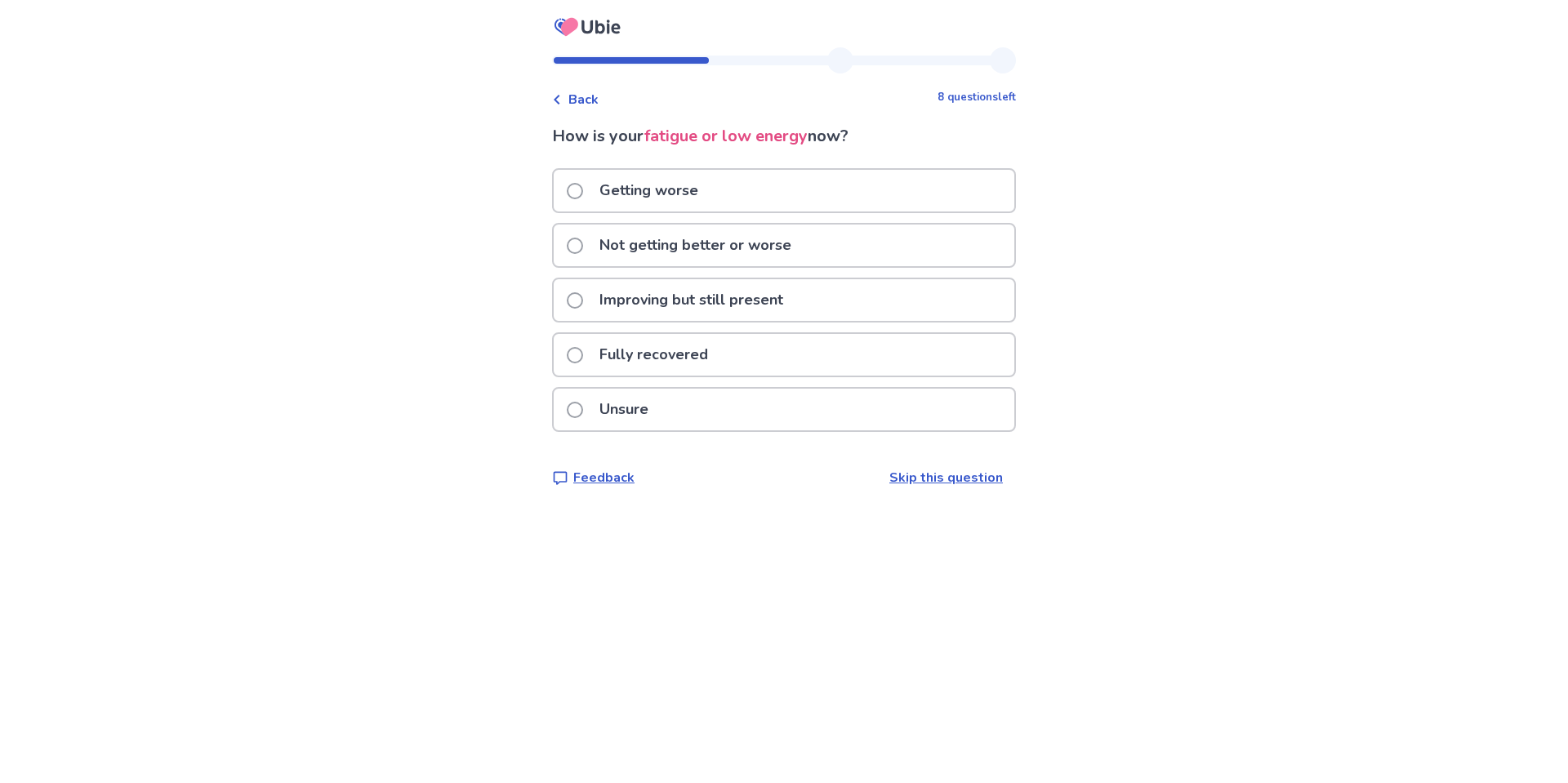
click at [618, 186] on p "Getting worse" at bounding box center [649, 191] width 119 height 42
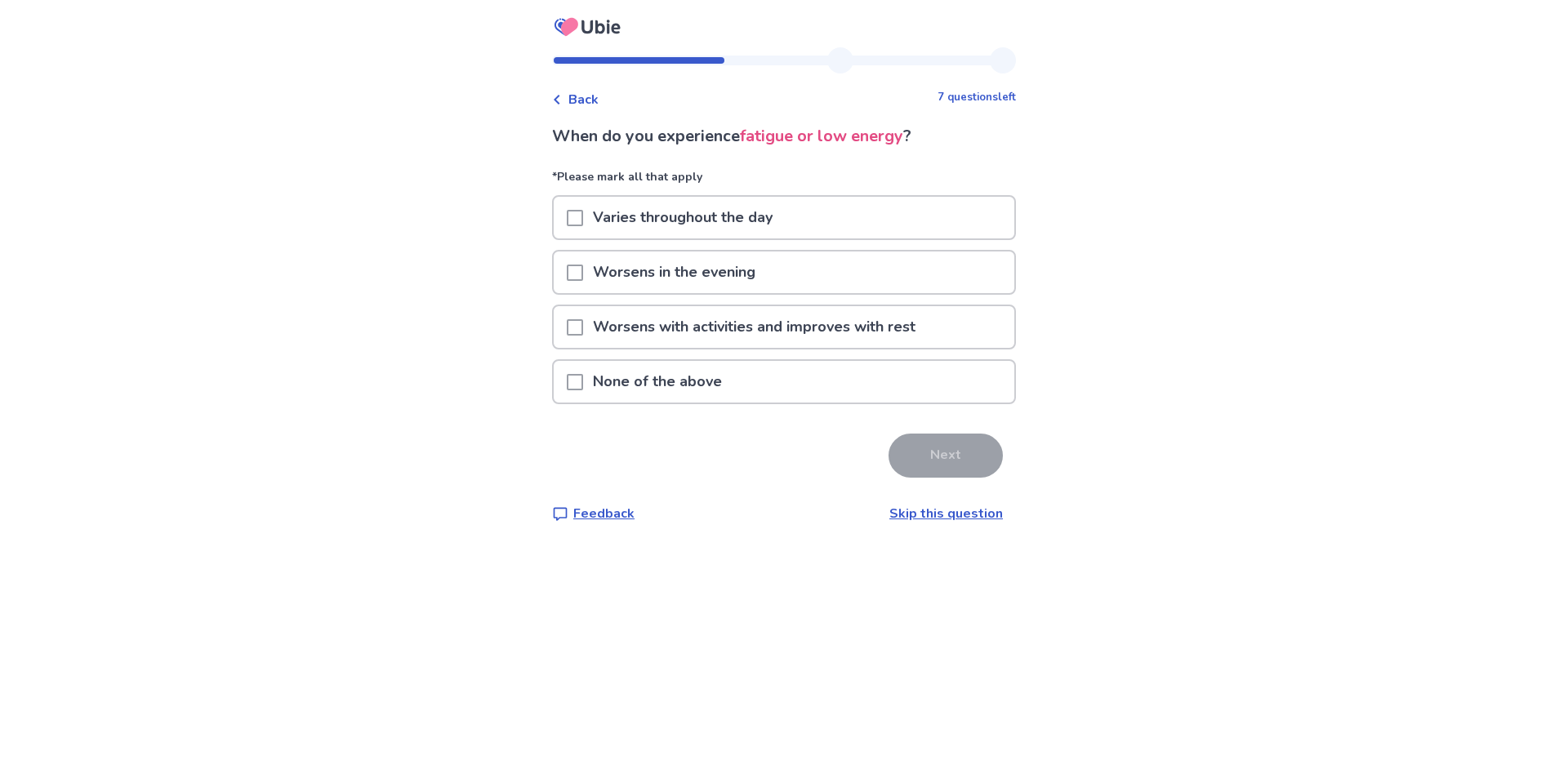
click at [583, 215] on span at bounding box center [574, 218] width 17 height 17
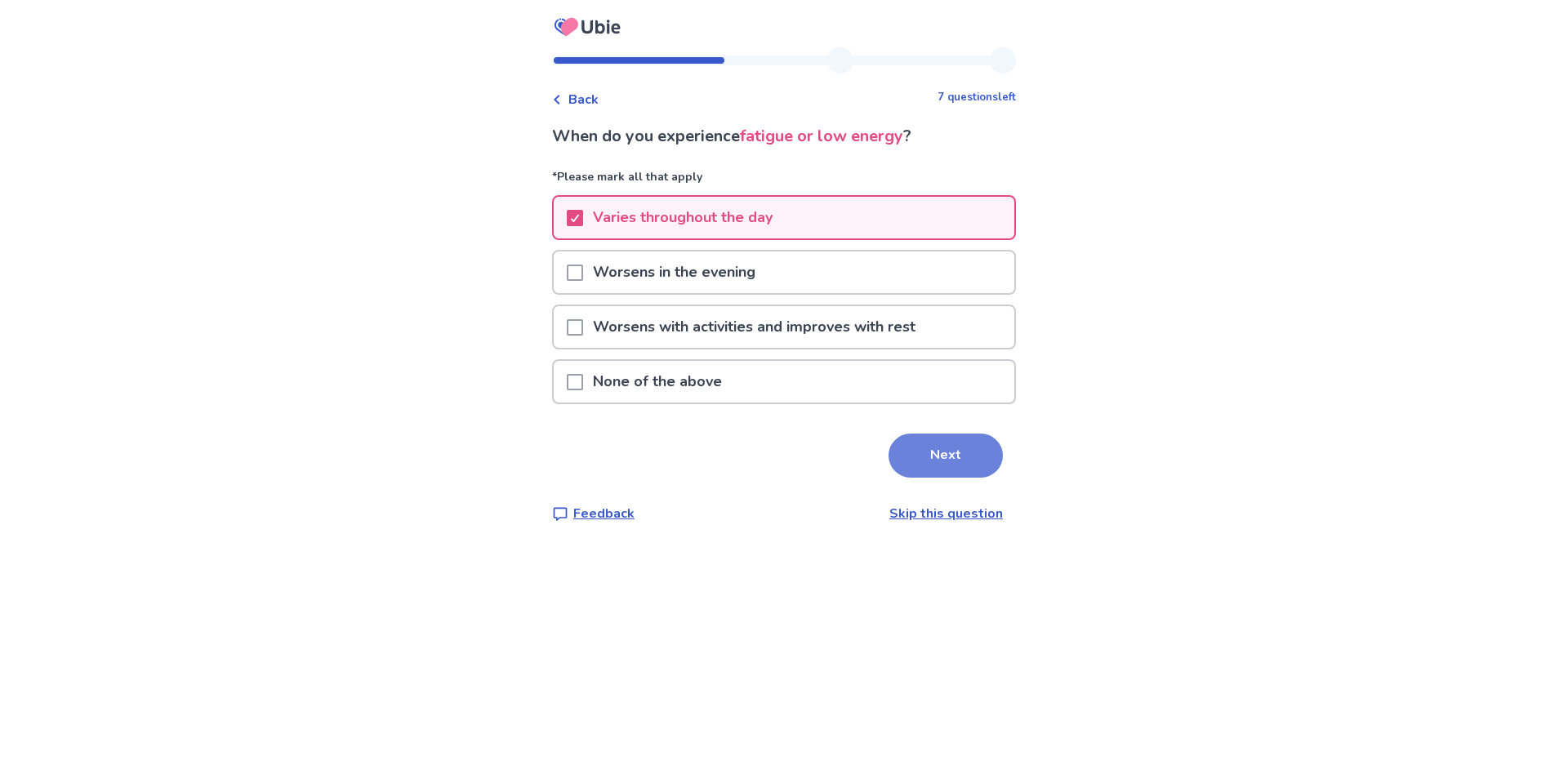
click at [918, 456] on button "Next" at bounding box center [946, 456] width 115 height 44
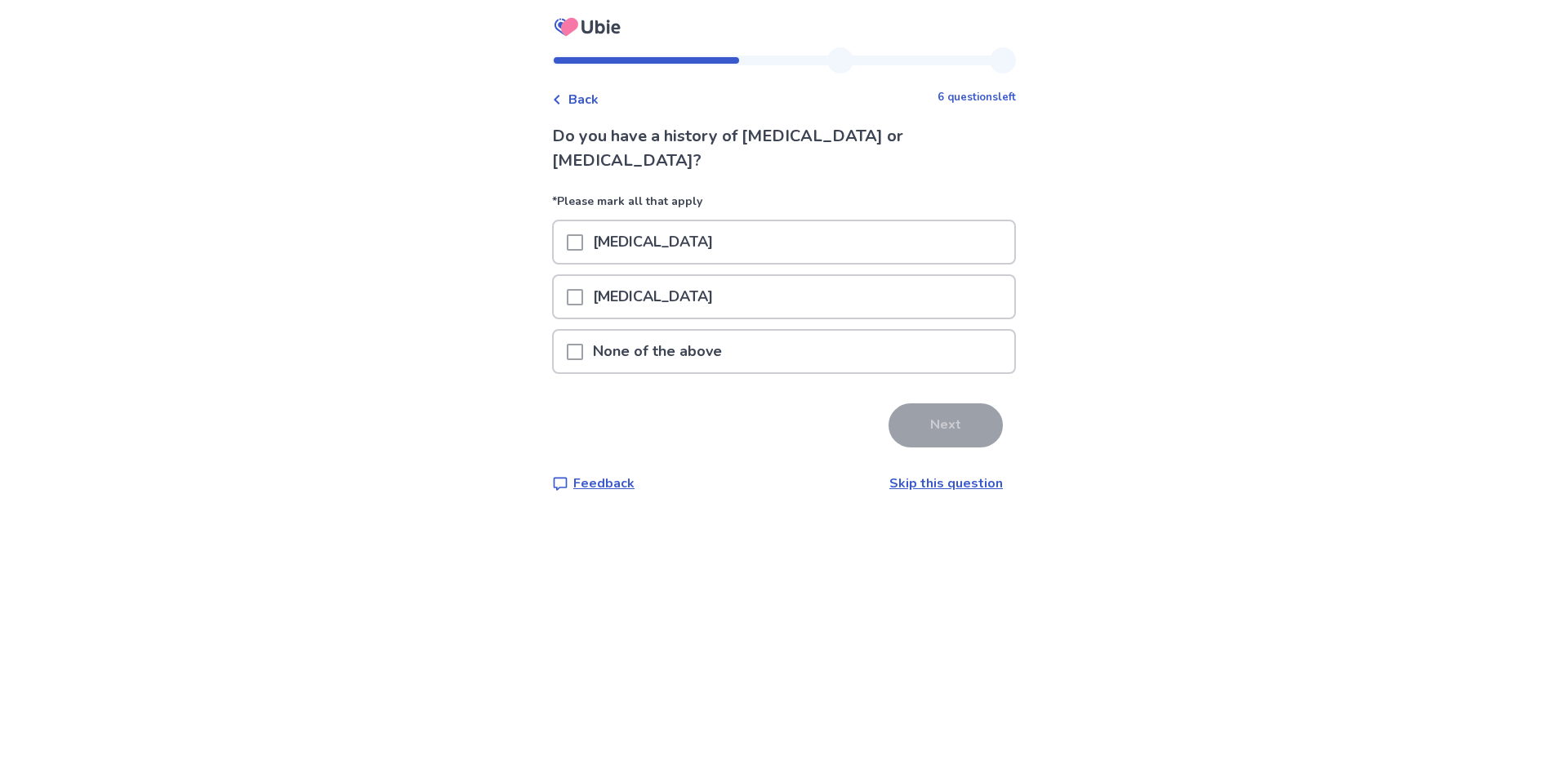
click at [583, 344] on span at bounding box center [574, 352] width 17 height 17
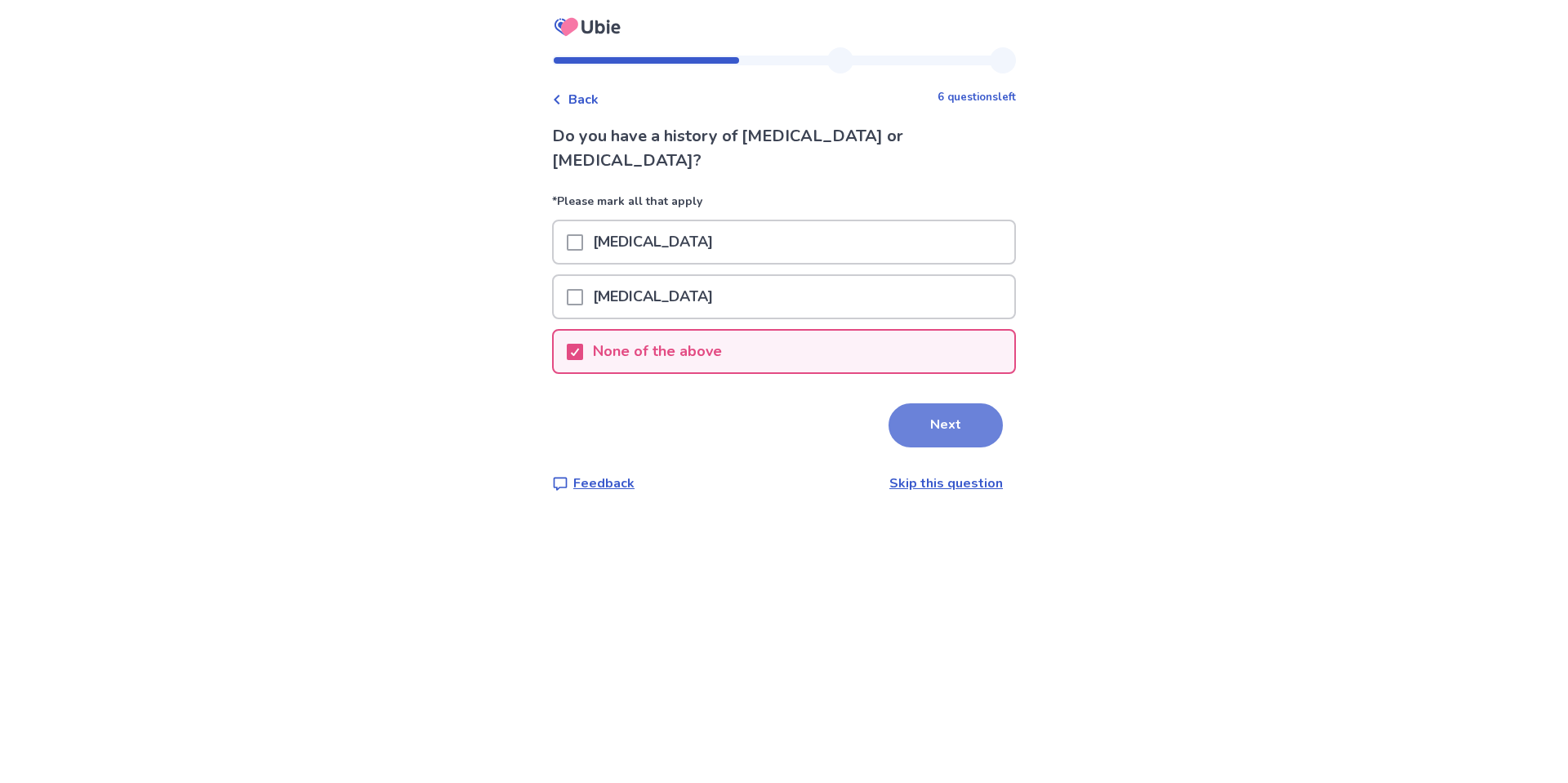
click at [928, 406] on button "Next" at bounding box center [946, 425] width 115 height 44
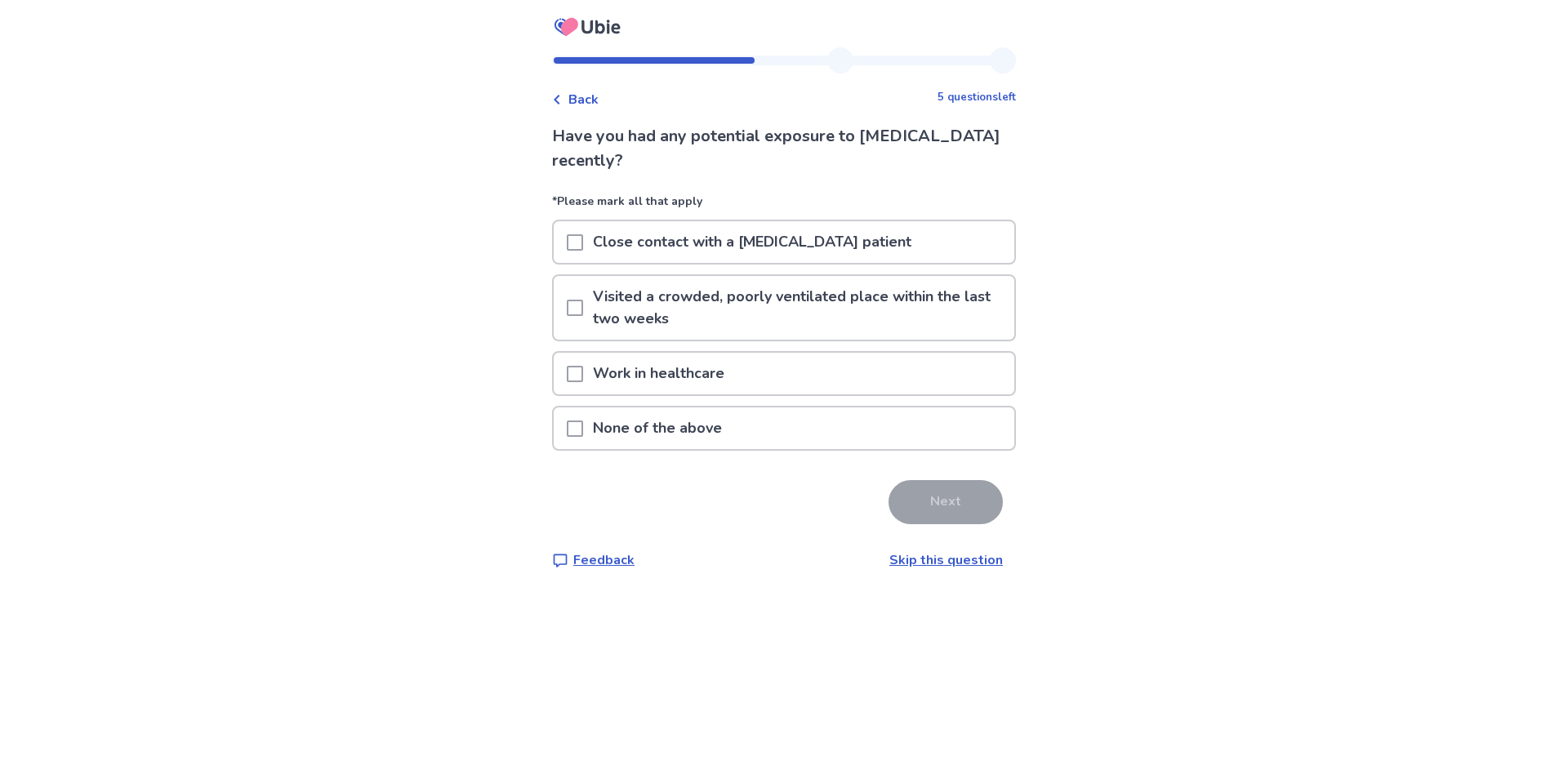
click at [571, 419] on div "None of the above" at bounding box center [784, 428] width 461 height 42
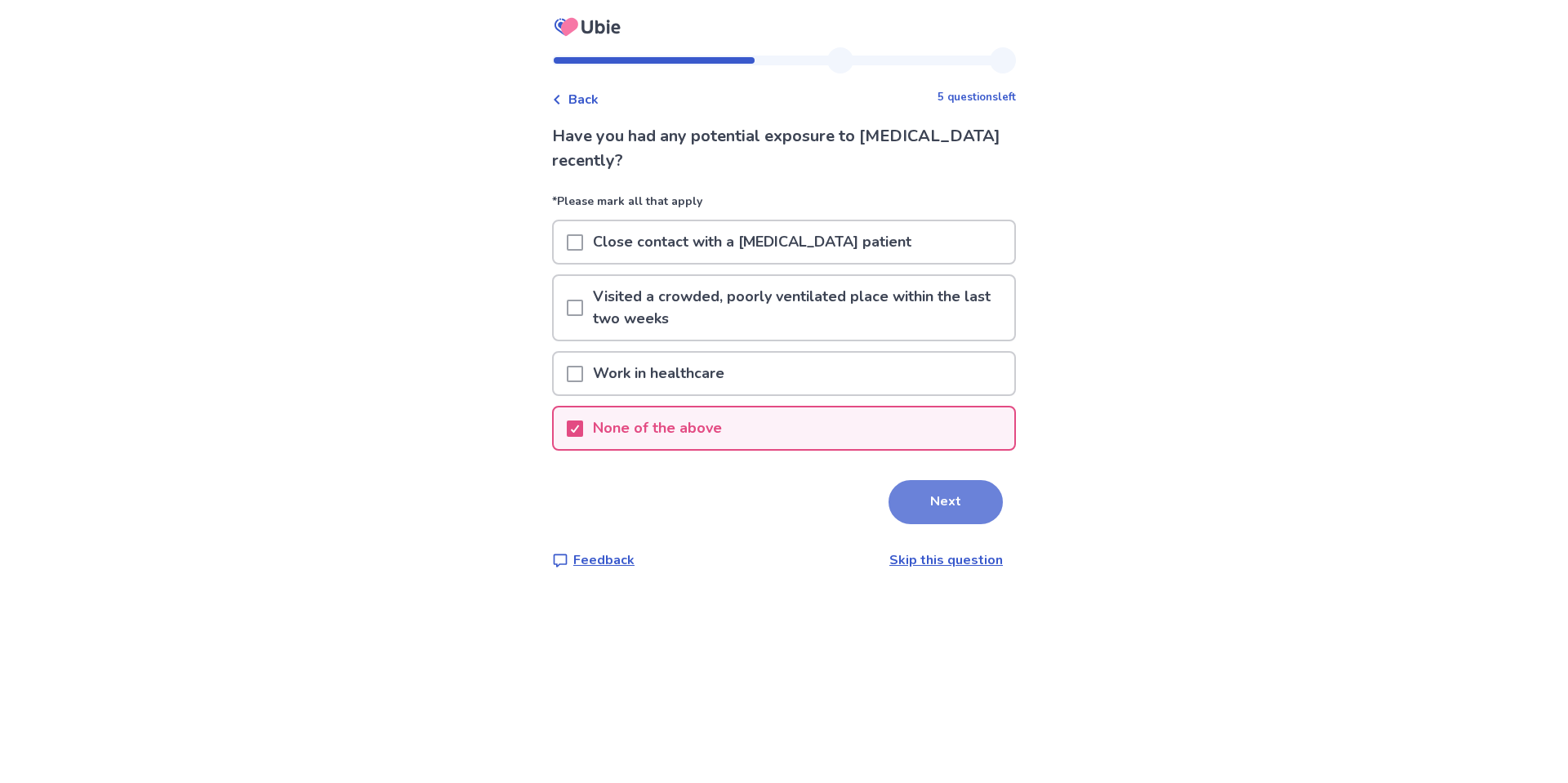
click at [915, 495] on button "Next" at bounding box center [946, 502] width 115 height 44
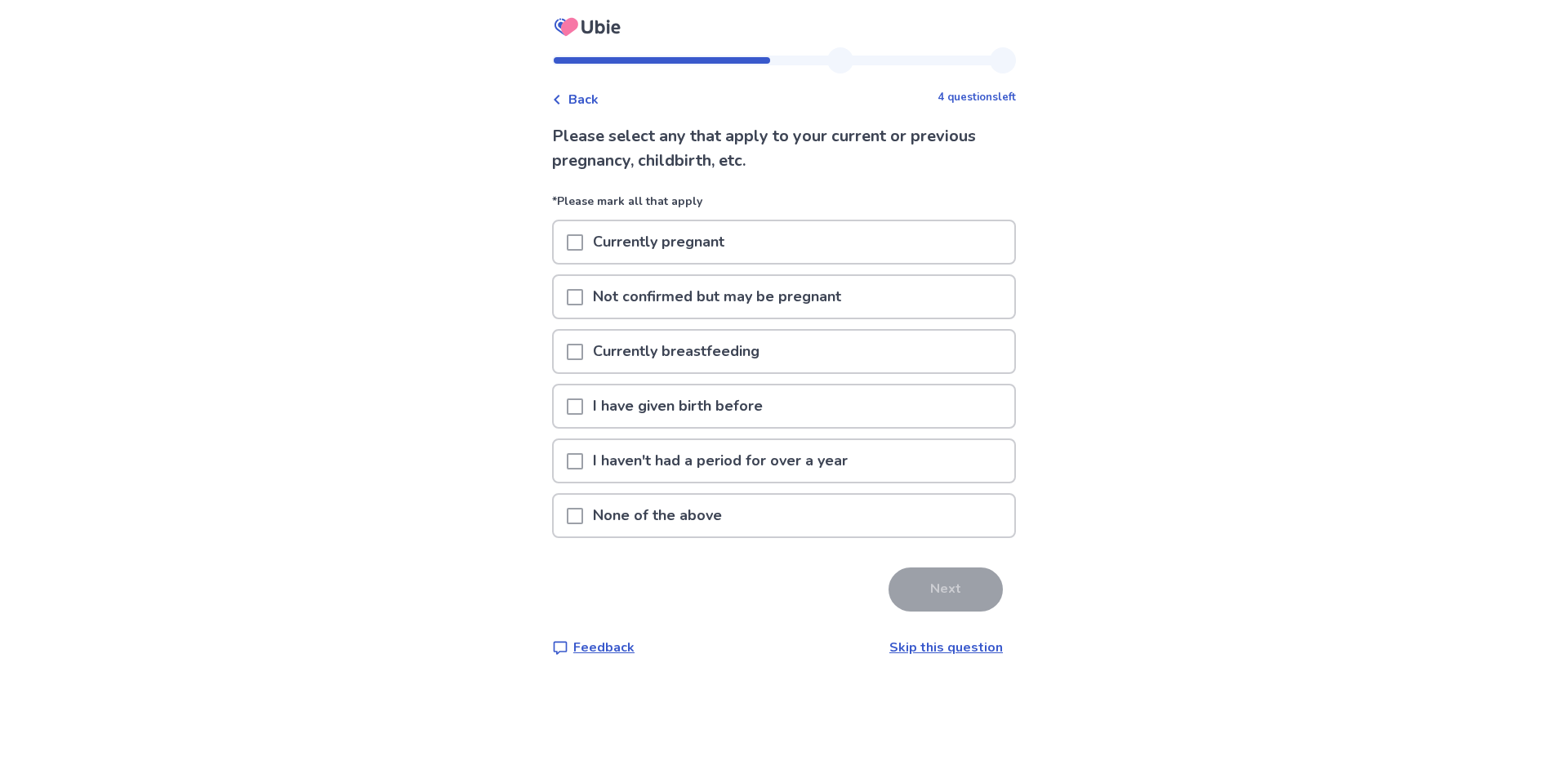
click at [581, 514] on span at bounding box center [574, 516] width 17 height 17
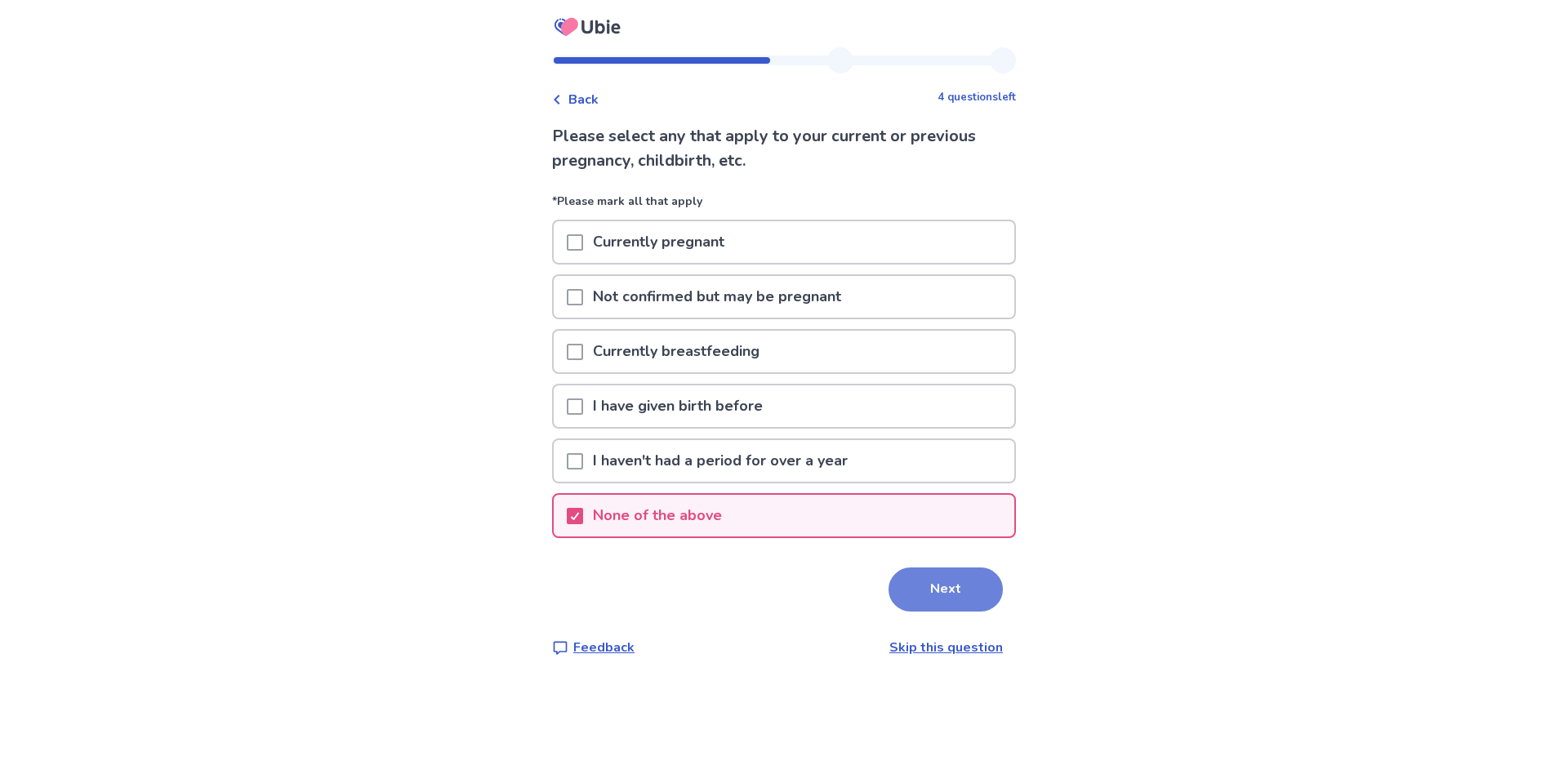
click at [908, 575] on button "Next" at bounding box center [946, 589] width 115 height 44
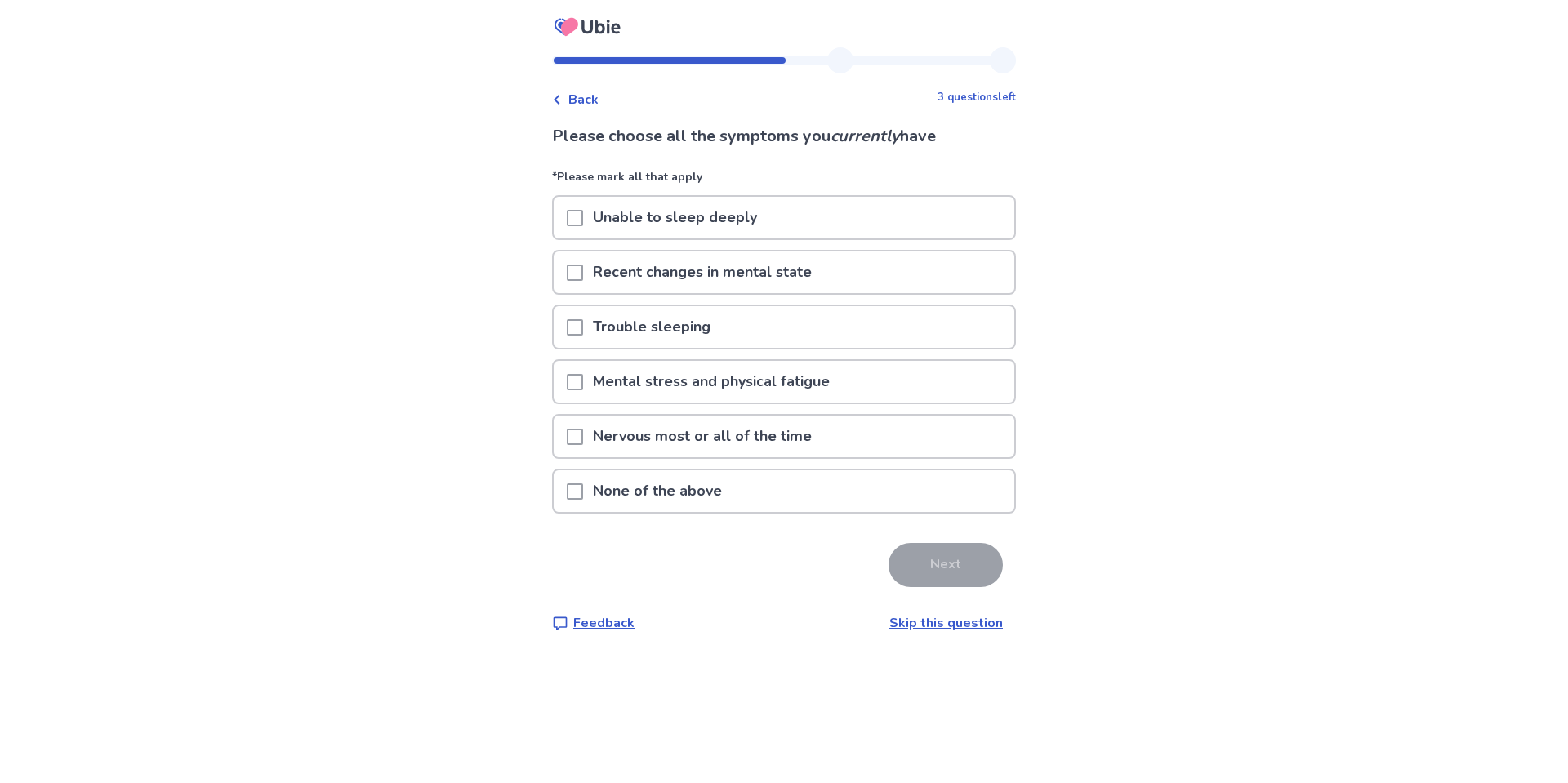
click at [580, 385] on span at bounding box center [574, 382] width 17 height 17
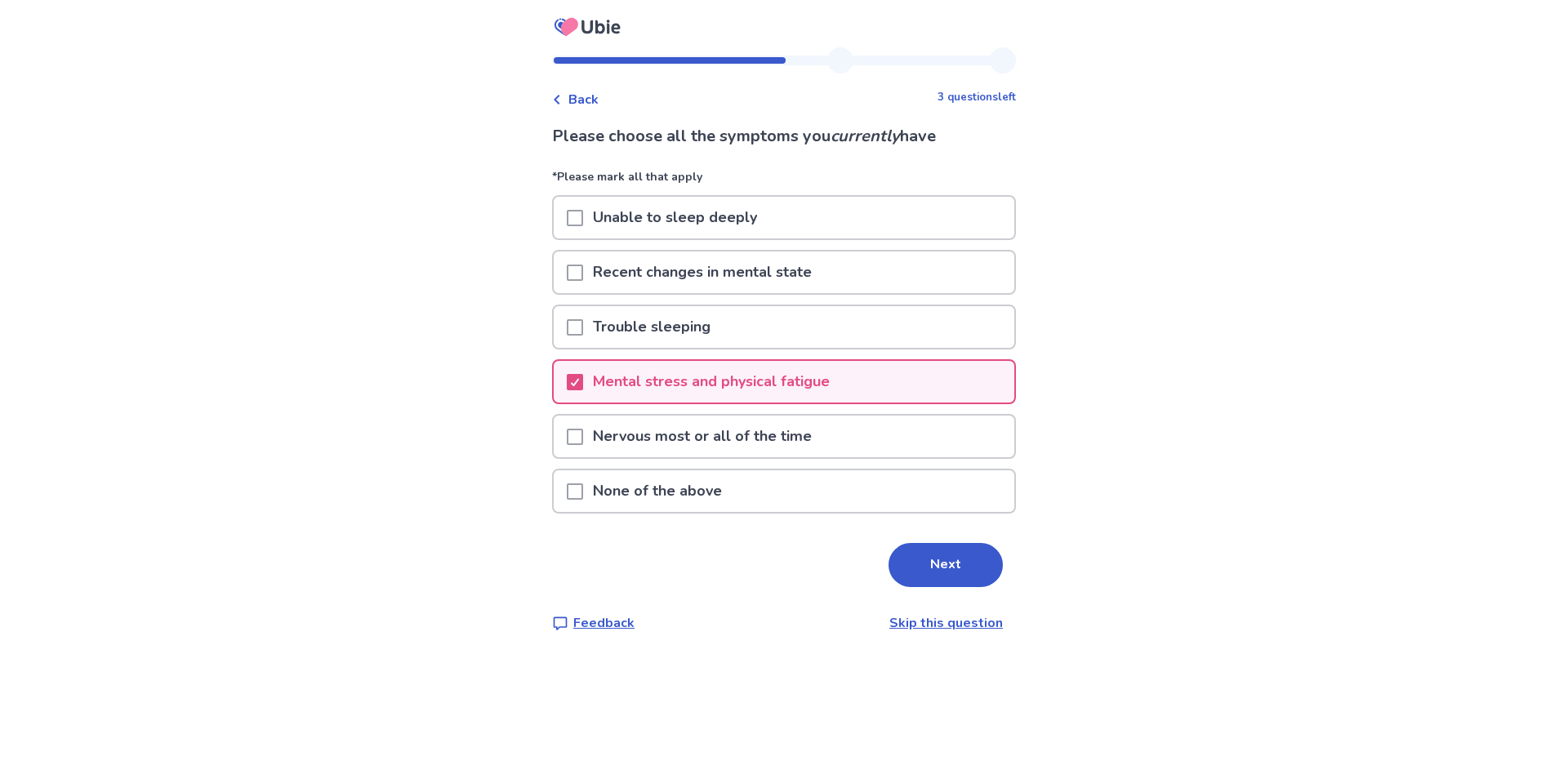
click at [580, 431] on span at bounding box center [574, 437] width 17 height 17
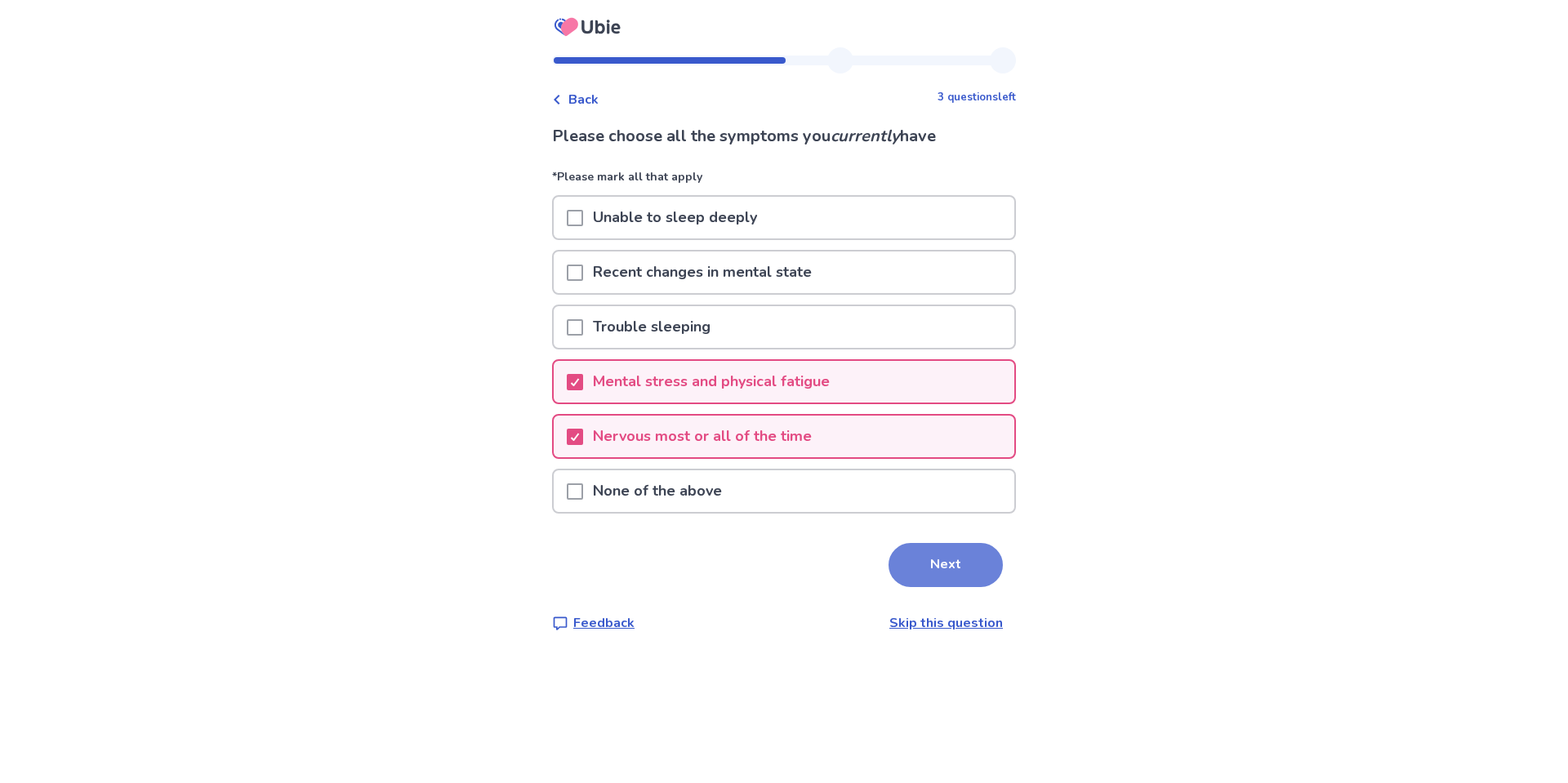
click at [918, 578] on button "Next" at bounding box center [946, 565] width 115 height 44
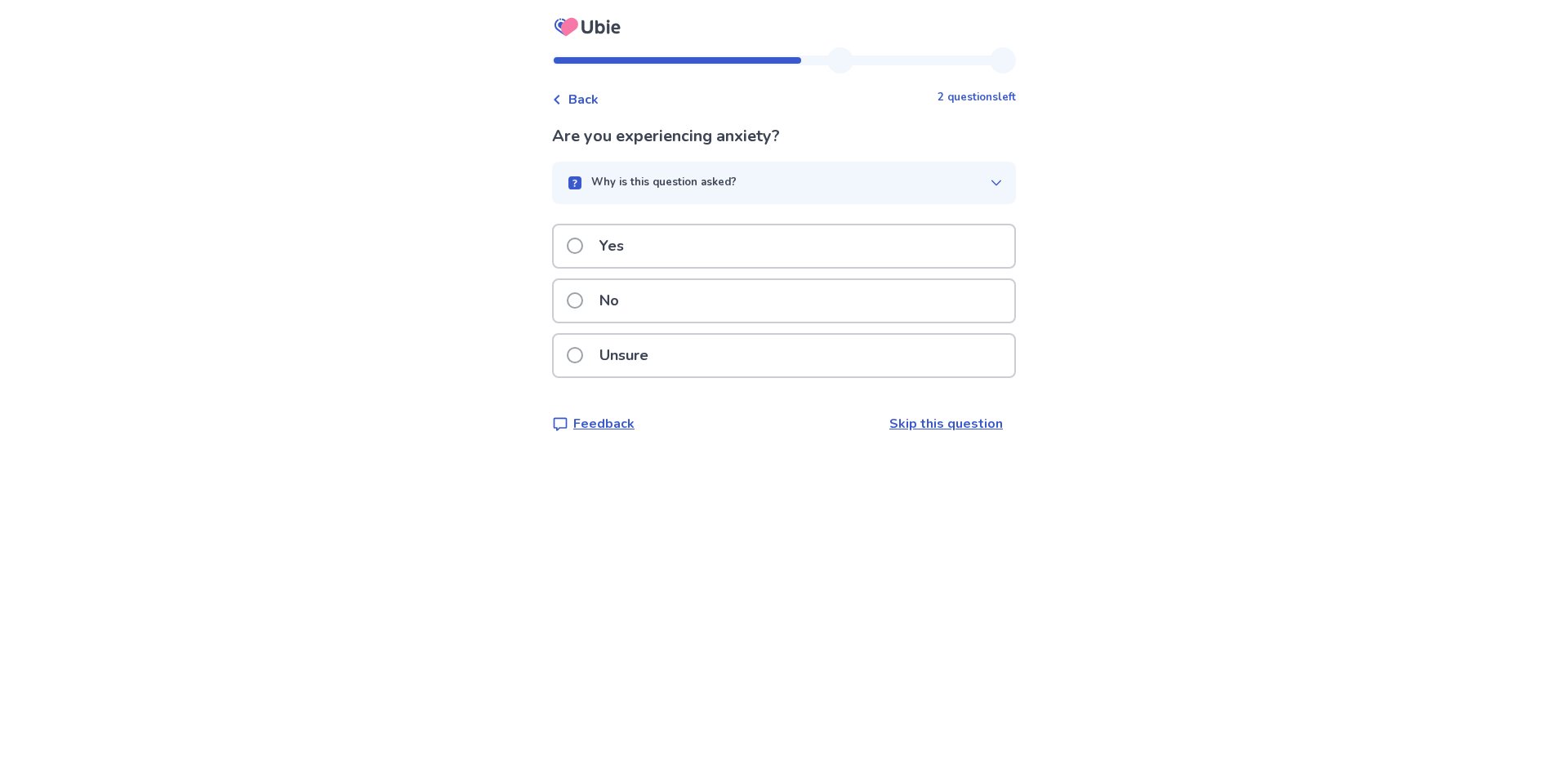
click at [755, 251] on div "Yes" at bounding box center [784, 246] width 461 height 42
click at [623, 267] on p "Yes" at bounding box center [611, 246] width 44 height 42
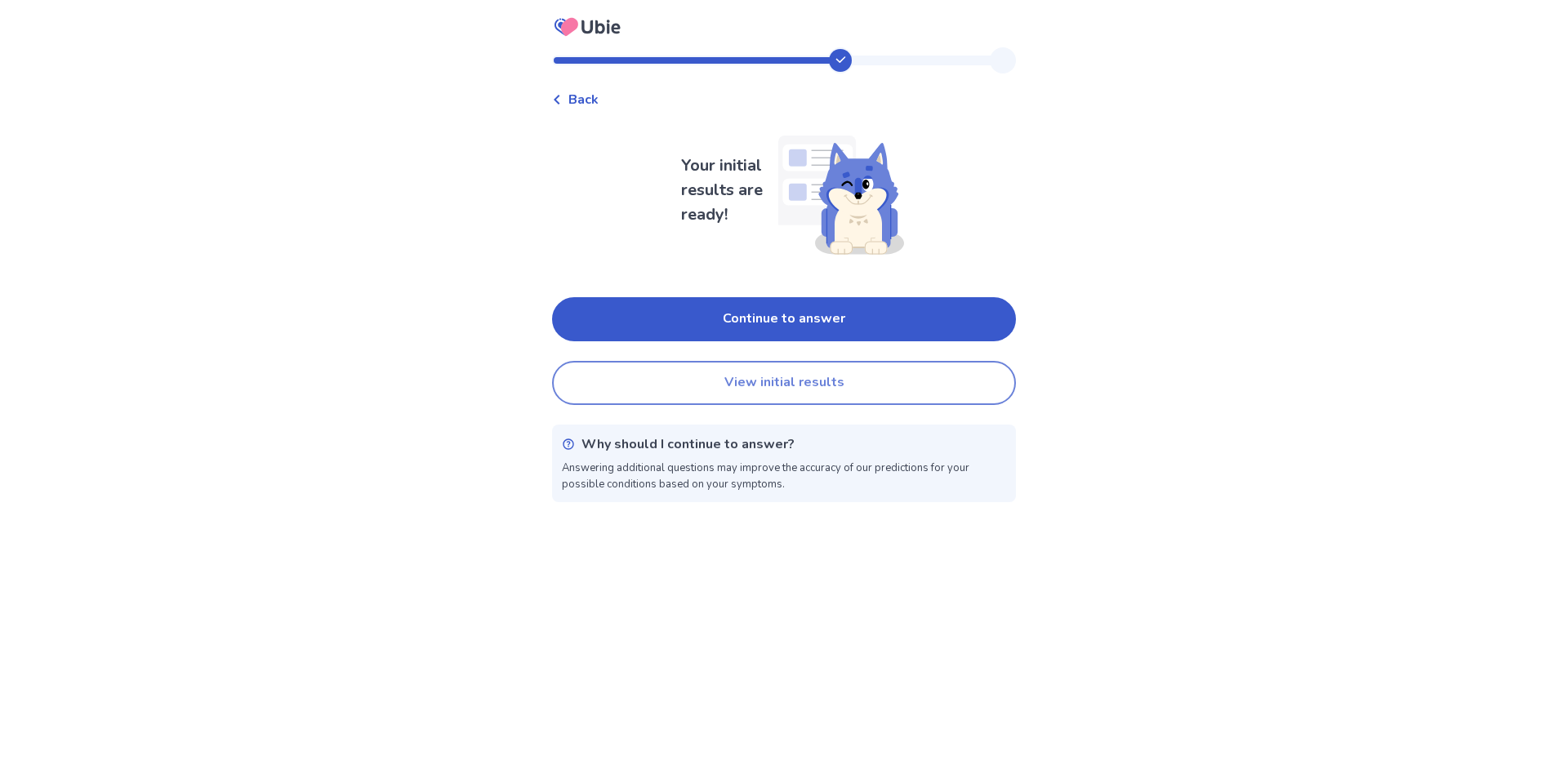
click at [791, 388] on button "View initial results" at bounding box center [783, 383] width 464 height 44
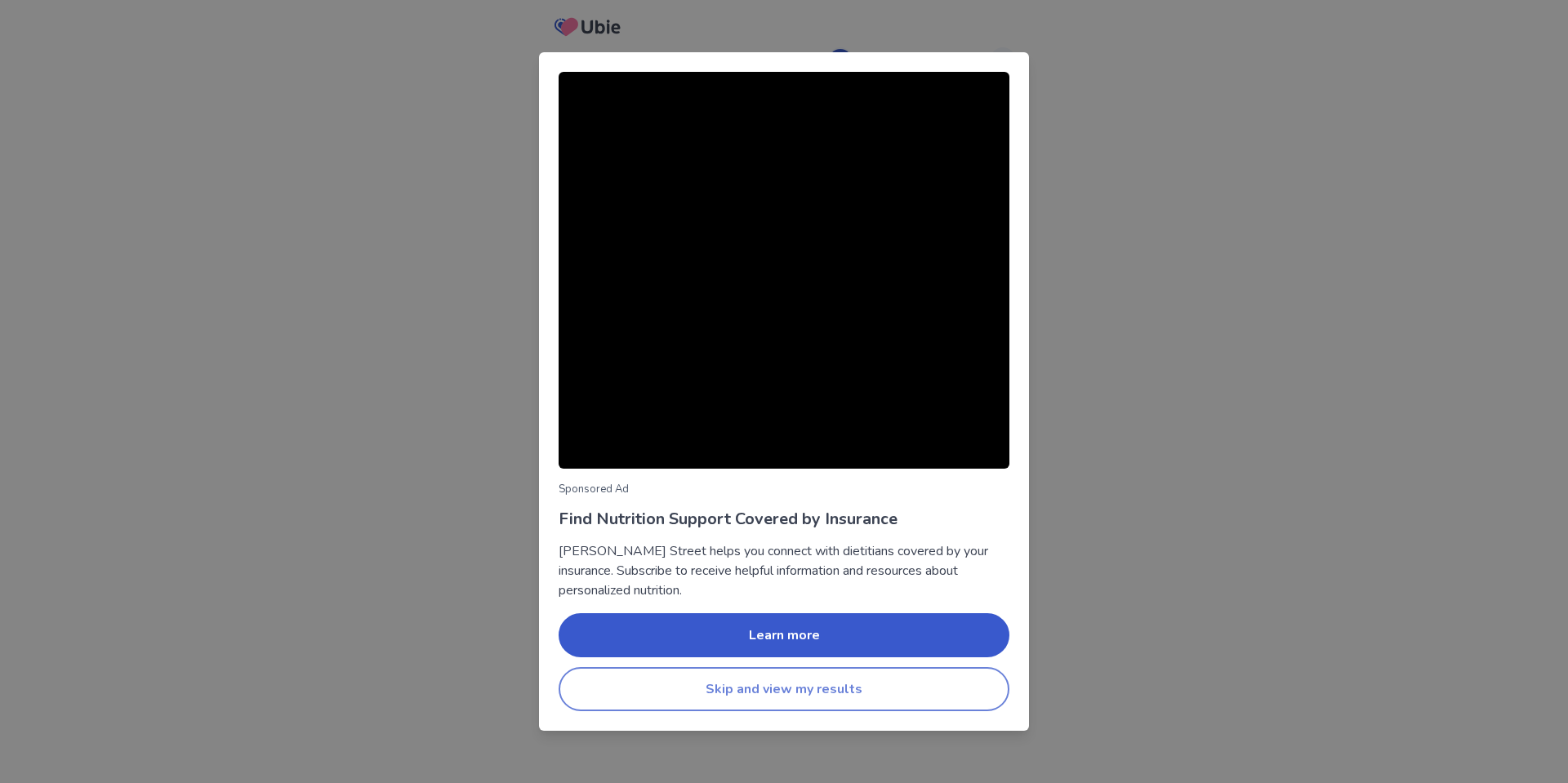
click at [834, 697] on button "Skip and view my results" at bounding box center [784, 689] width 451 height 44
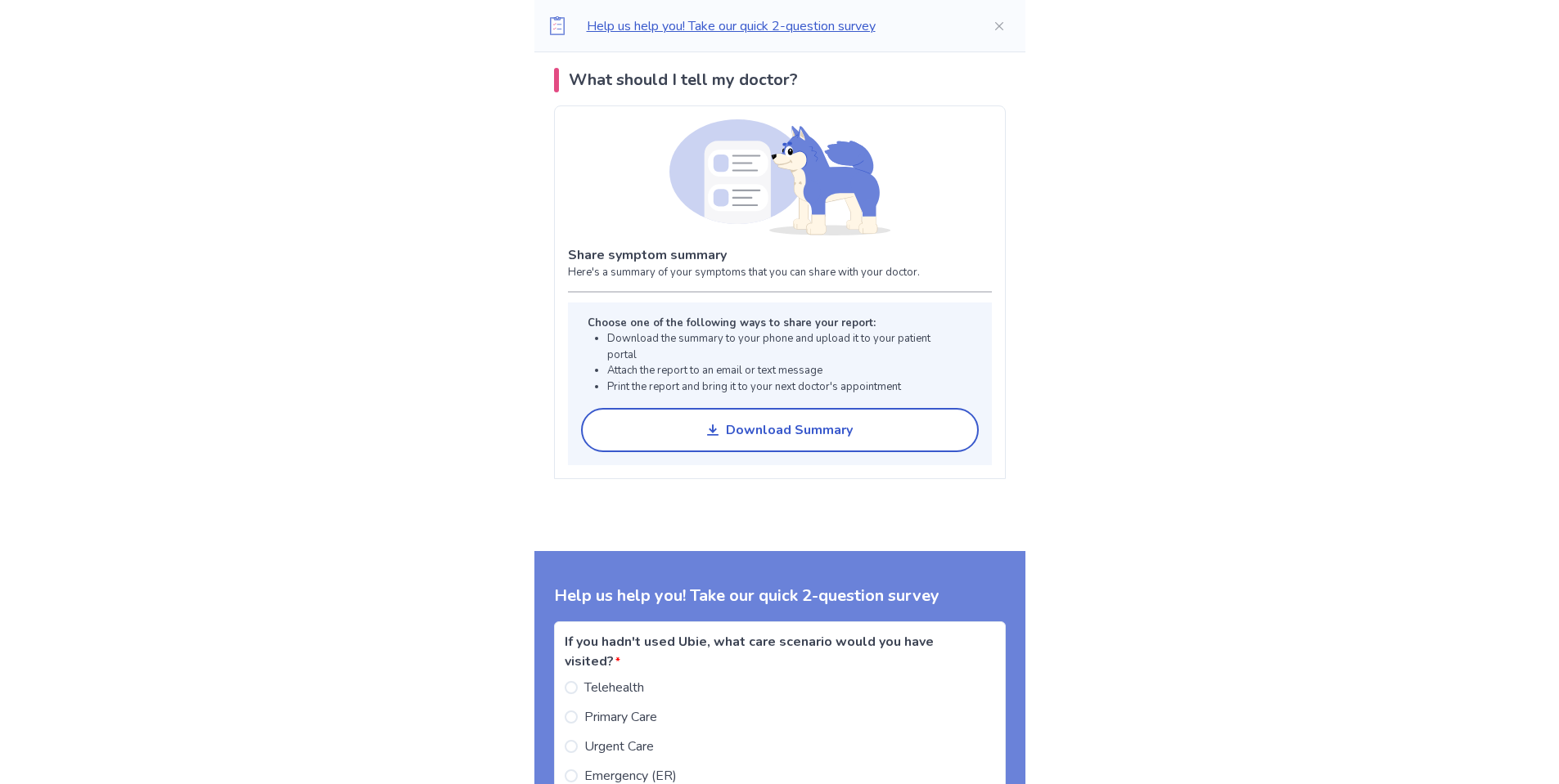
scroll to position [1226, 0]
